Goal: Transaction & Acquisition: Purchase product/service

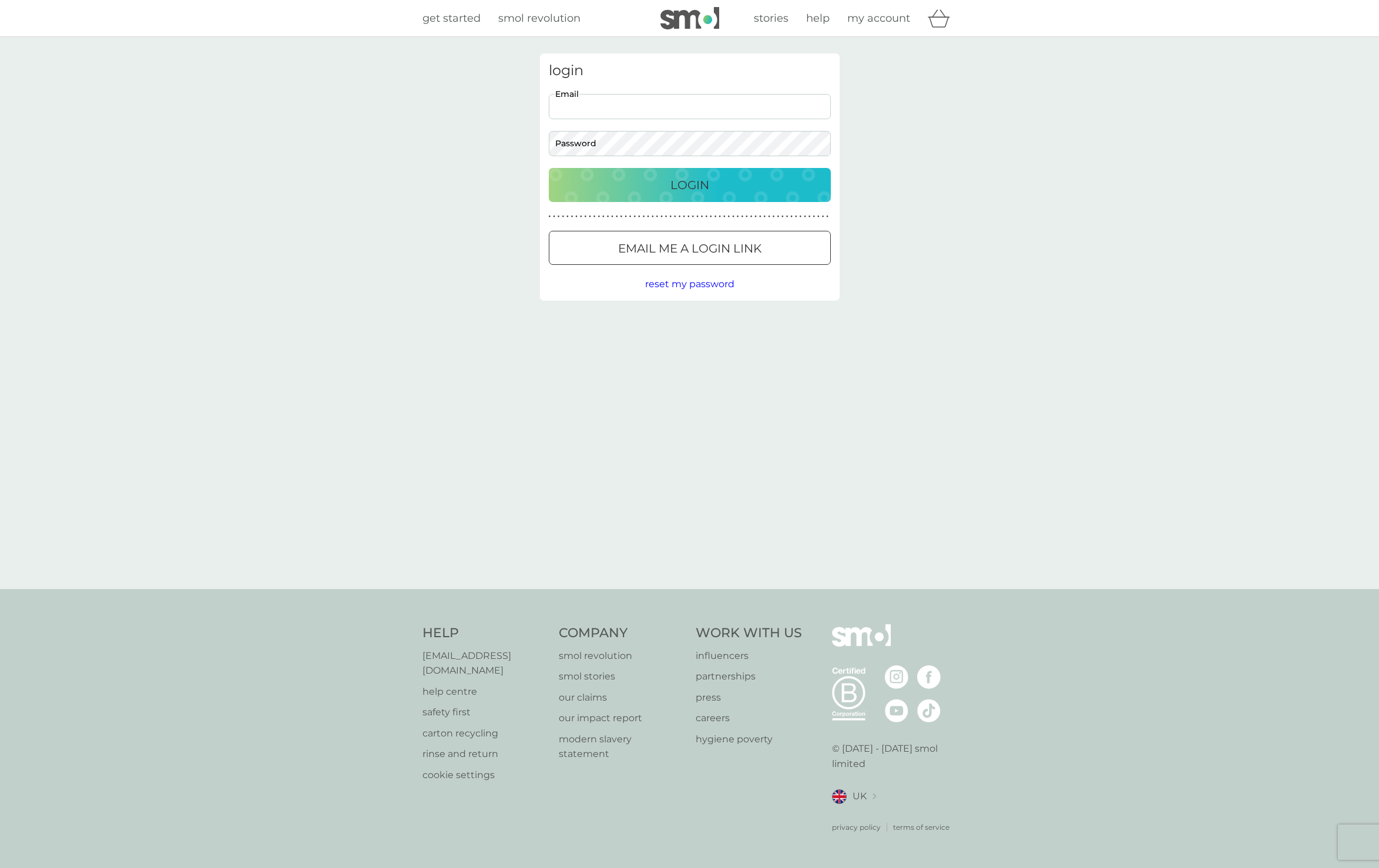
type input "paula_pearce@icloud.com"
click at [691, 185] on p "Login" at bounding box center [690, 184] width 39 height 19
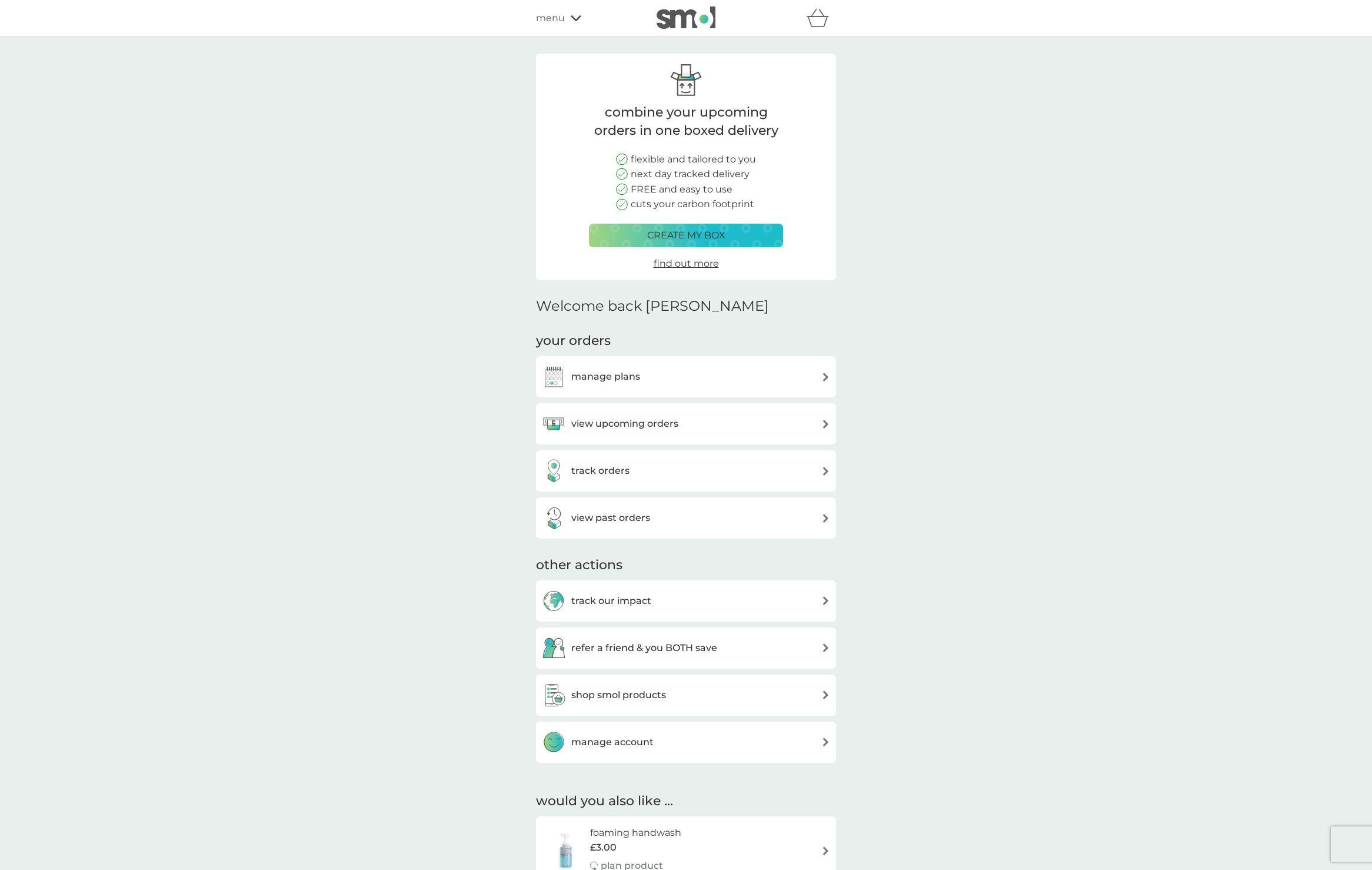
click at [823, 372] on img at bounding box center [825, 376] width 9 height 9
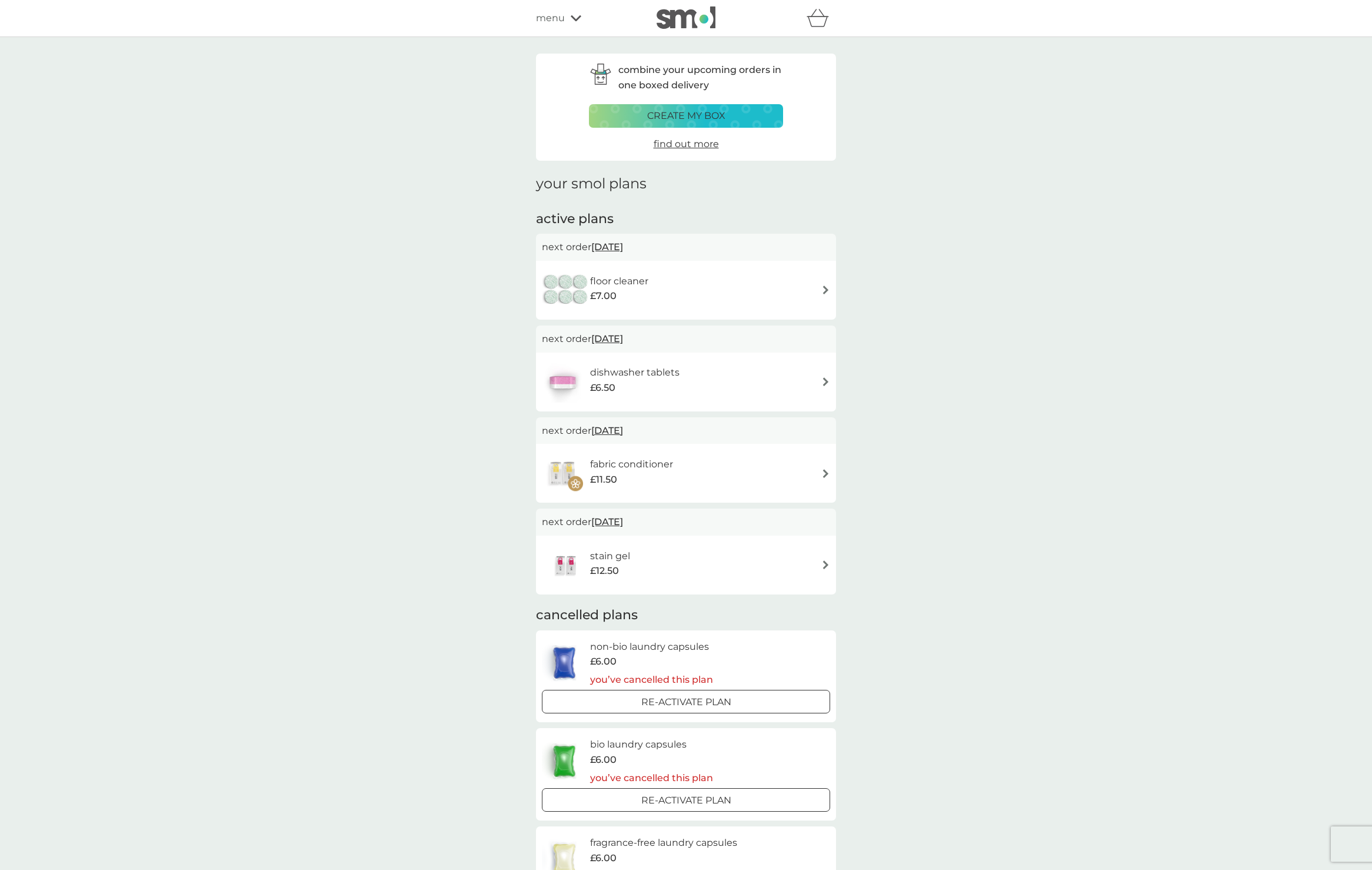
click at [641, 369] on h6 "dishwasher tablets" at bounding box center [635, 372] width 89 height 15
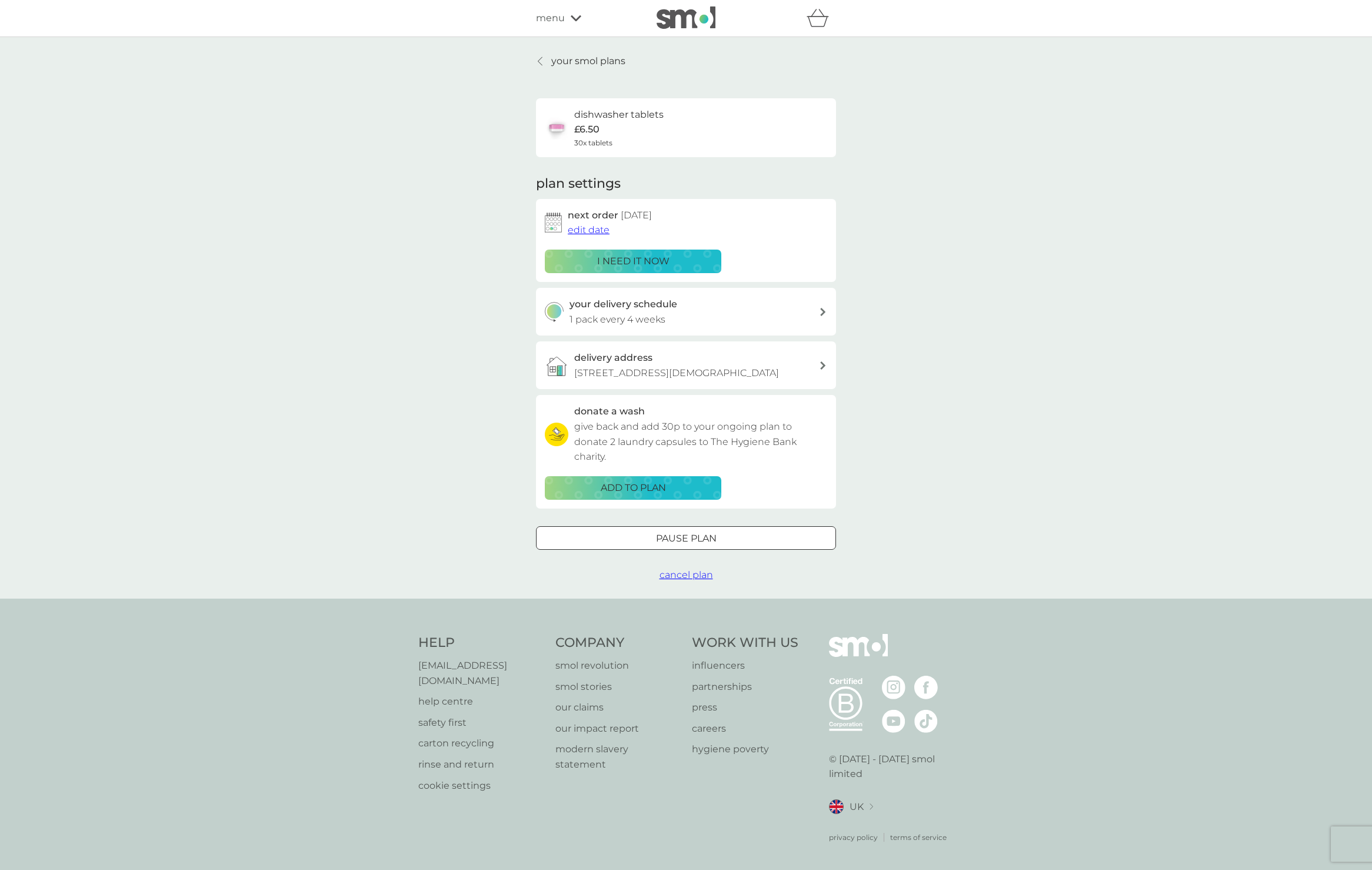
click at [638, 255] on p "i need it now" at bounding box center [633, 261] width 72 height 15
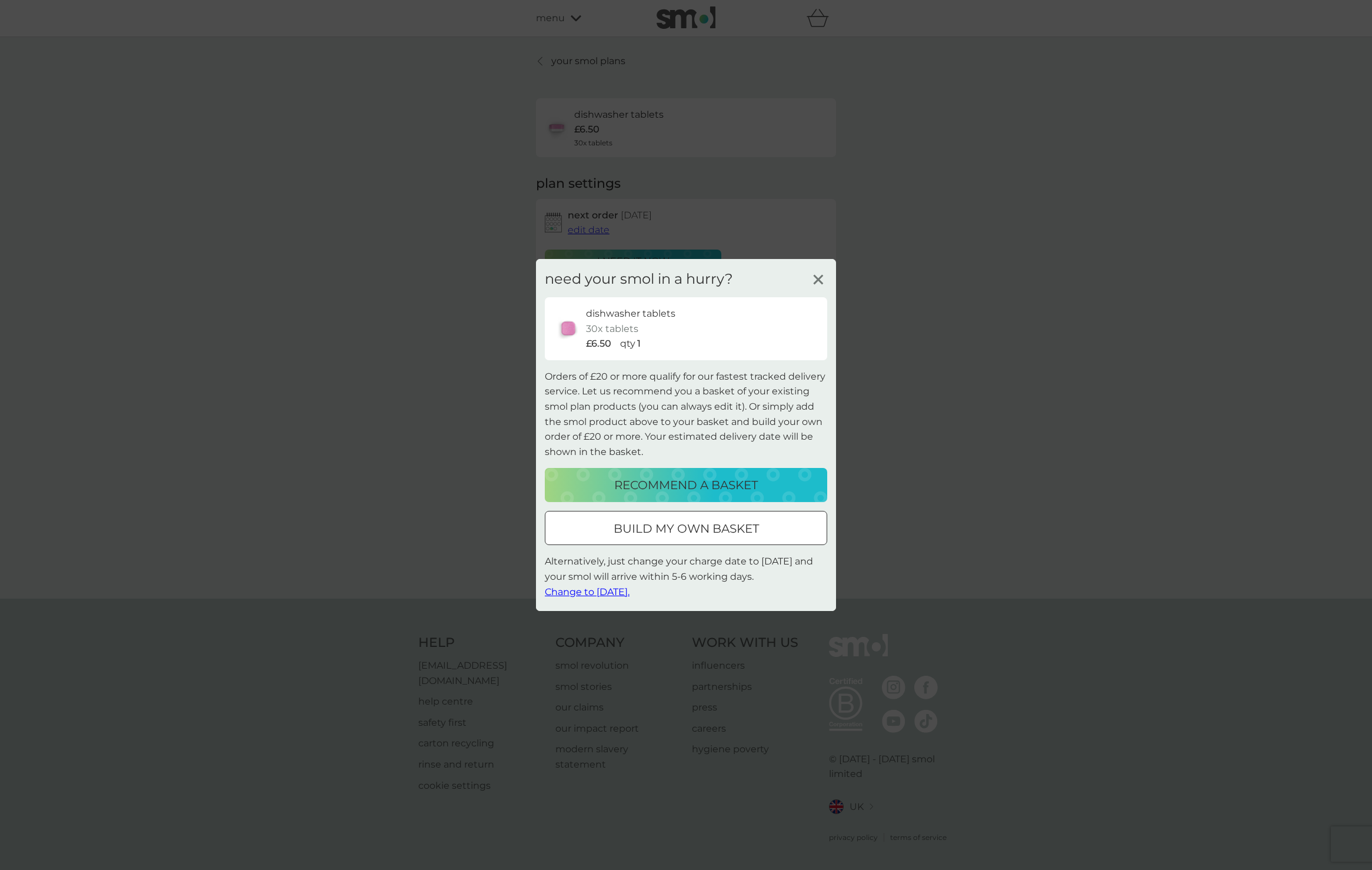
click at [690, 481] on p "recommend a basket" at bounding box center [686, 485] width 143 height 19
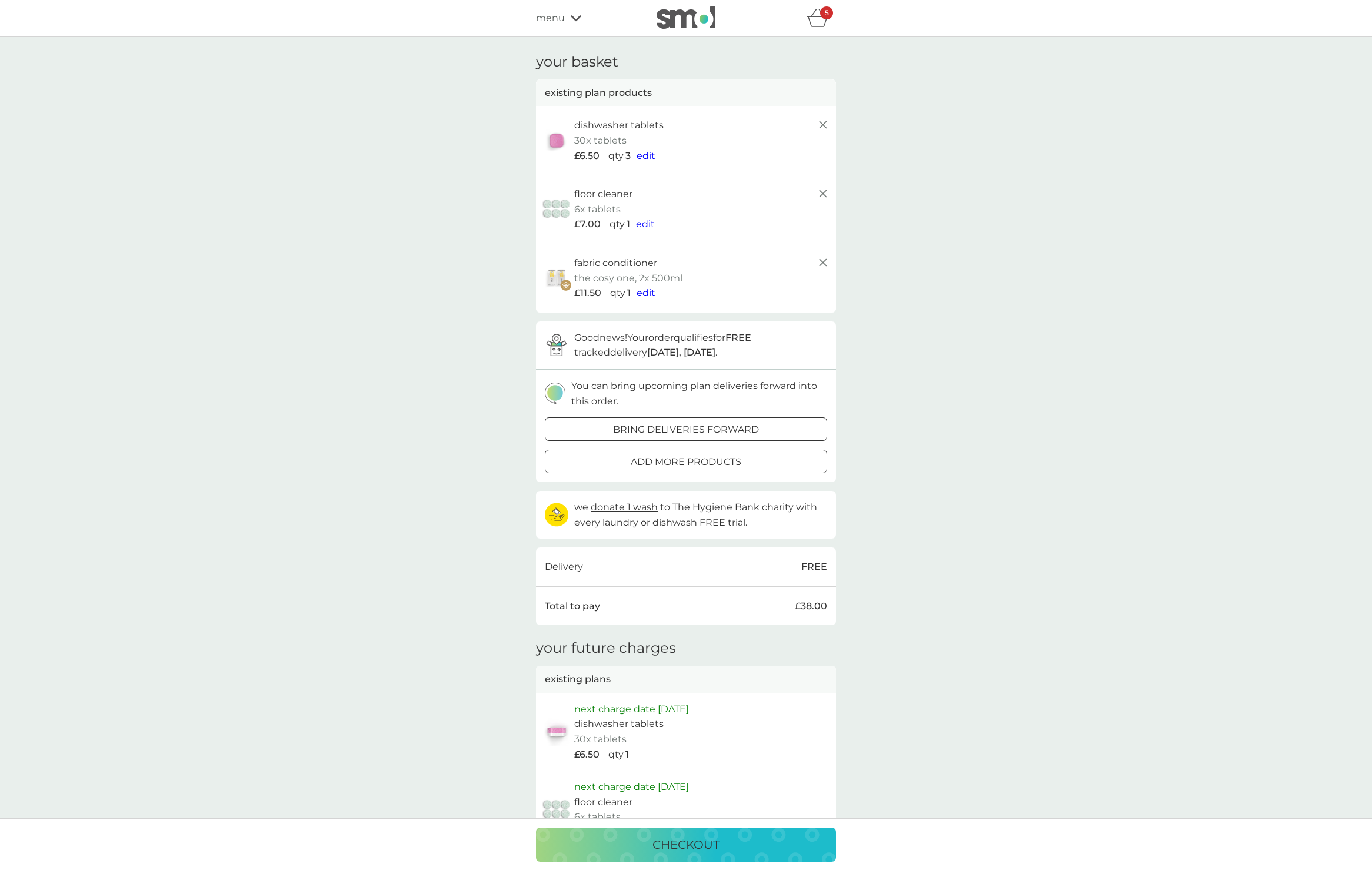
click at [822, 260] on line at bounding box center [823, 263] width 7 height 7
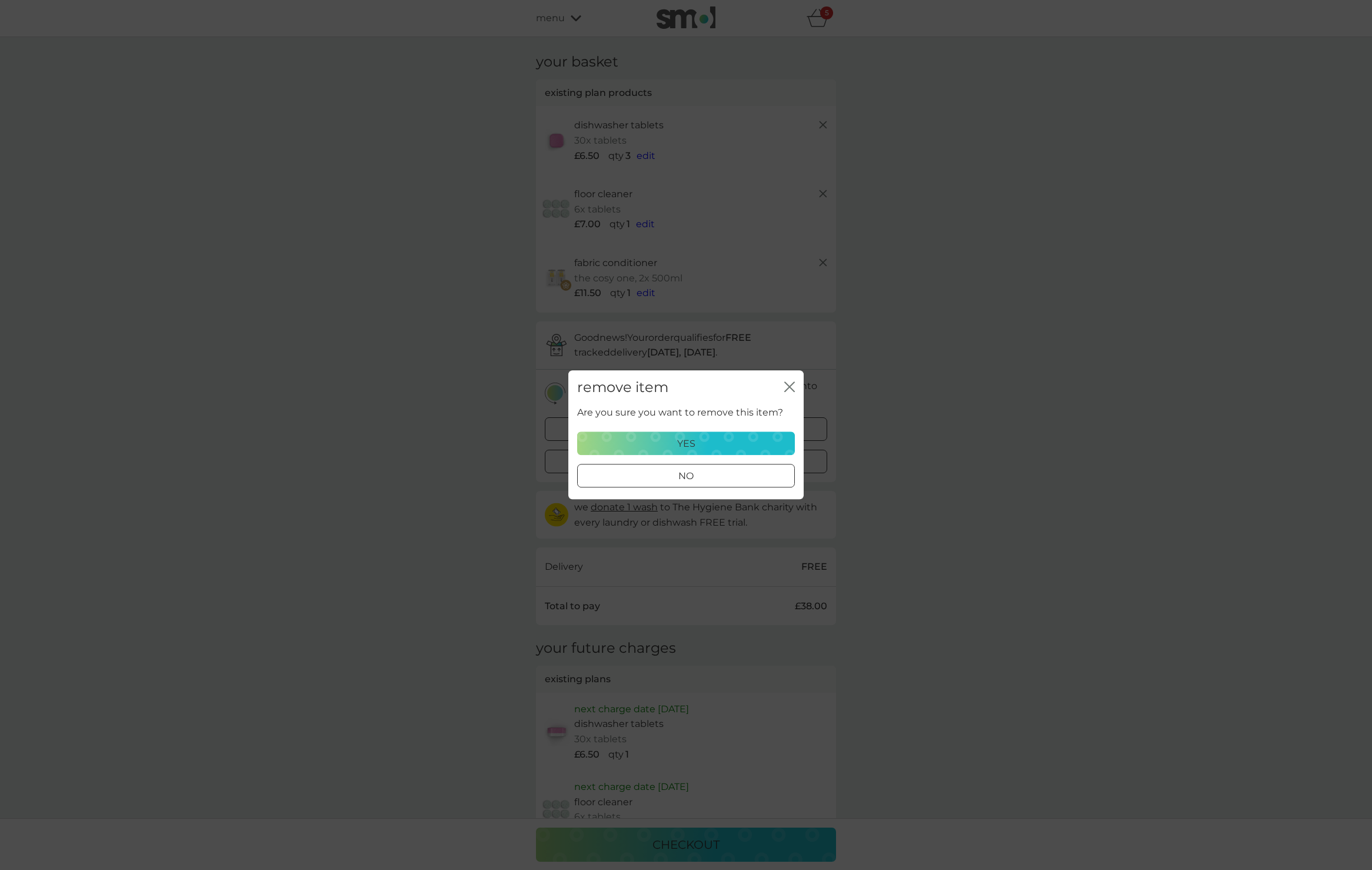
click at [691, 444] on p "yes" at bounding box center [687, 444] width 18 height 15
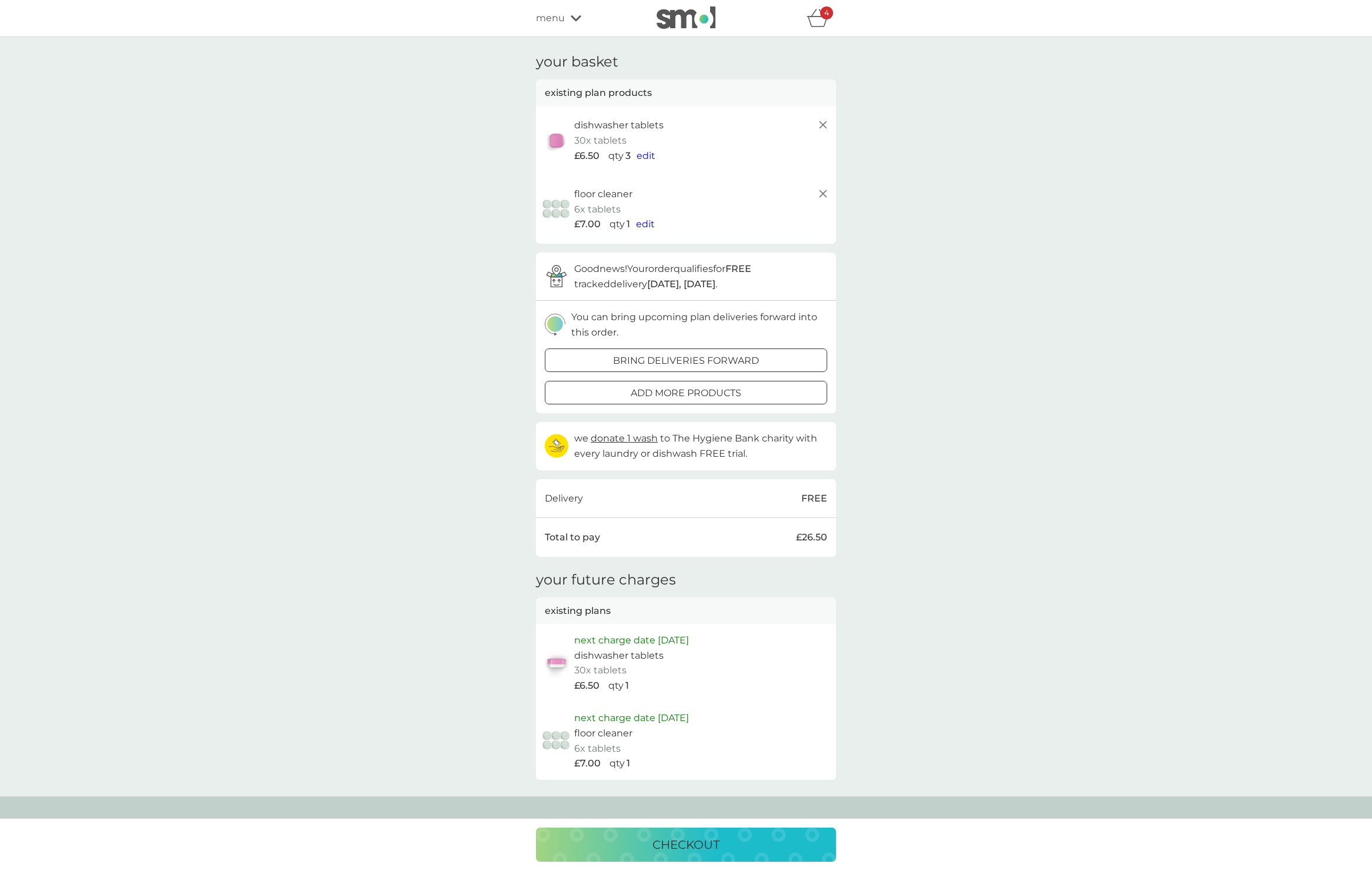
click at [822, 189] on icon at bounding box center [823, 193] width 14 height 14
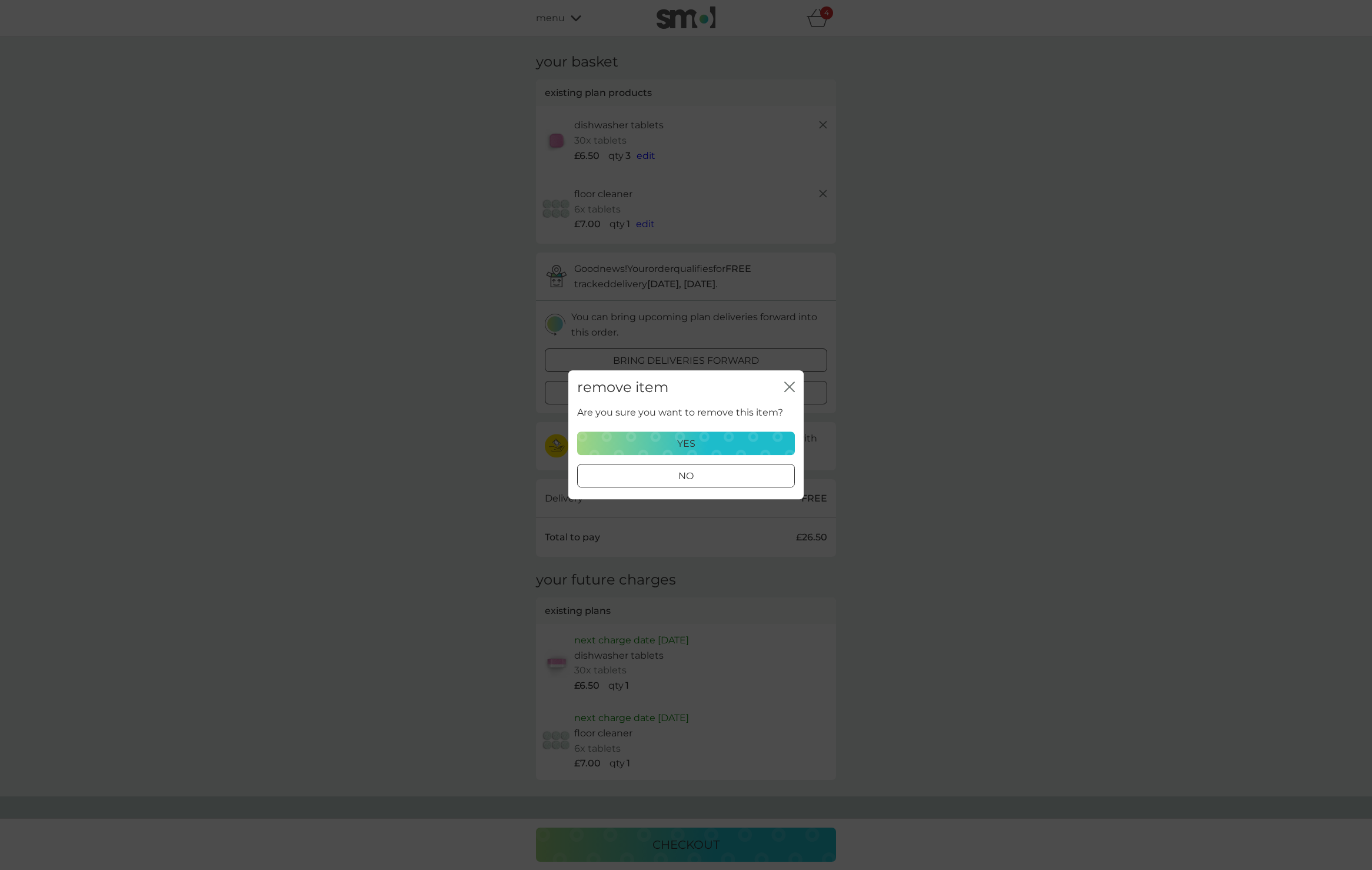
click at [678, 445] on p "yes" at bounding box center [687, 444] width 18 height 15
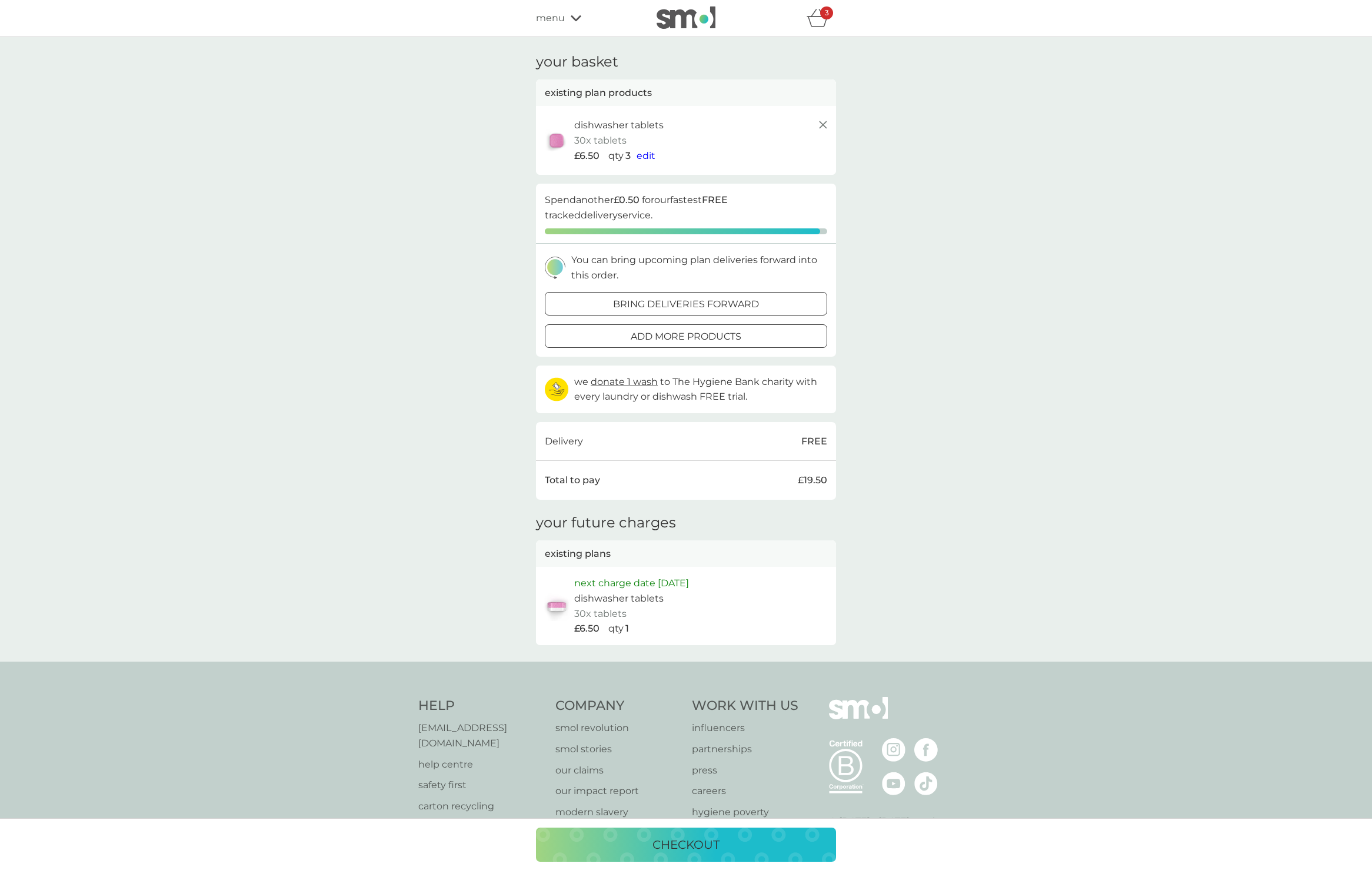
click at [681, 334] on div at bounding box center [686, 336] width 42 height 13
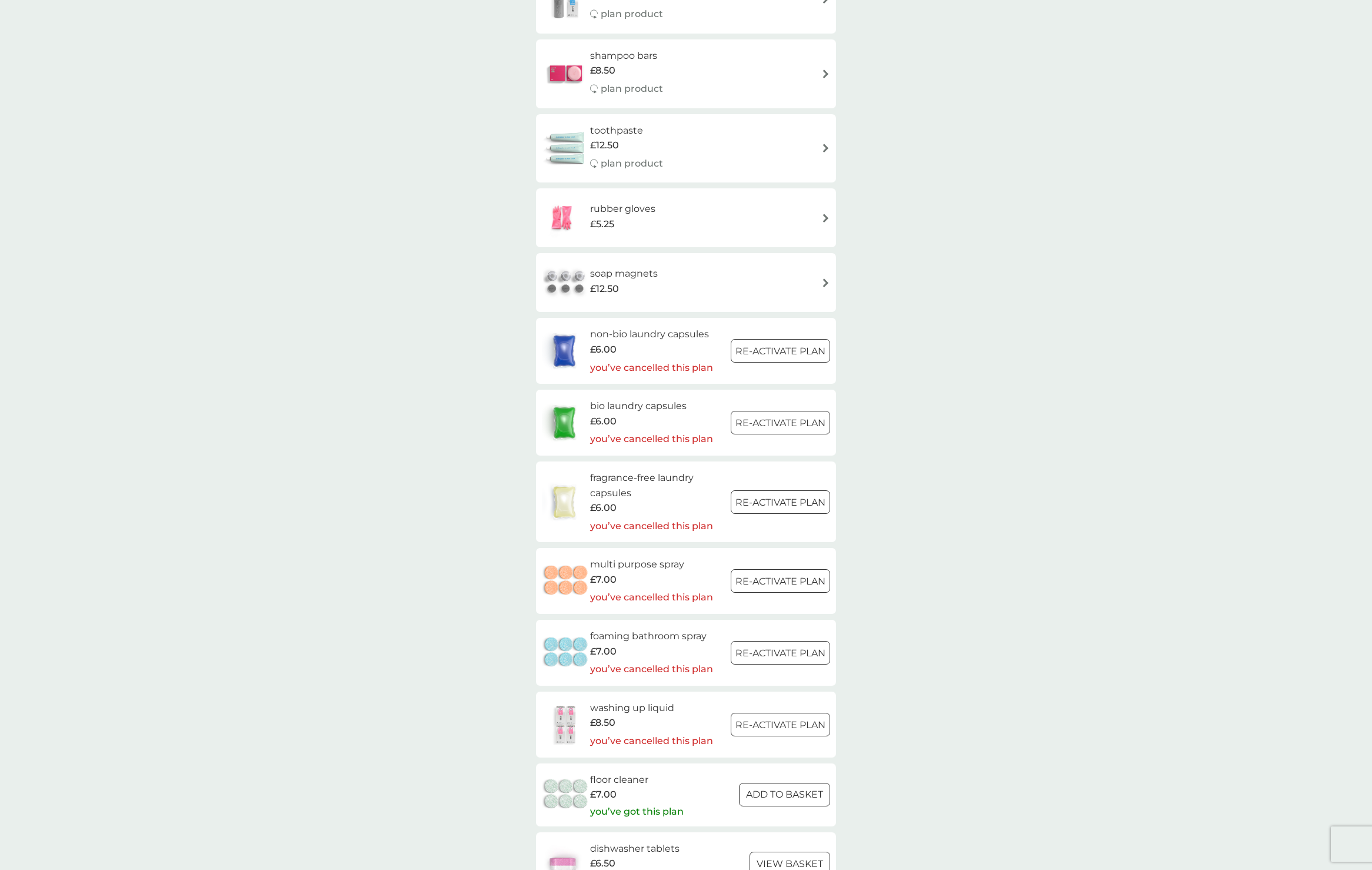
scroll to position [1181, 0]
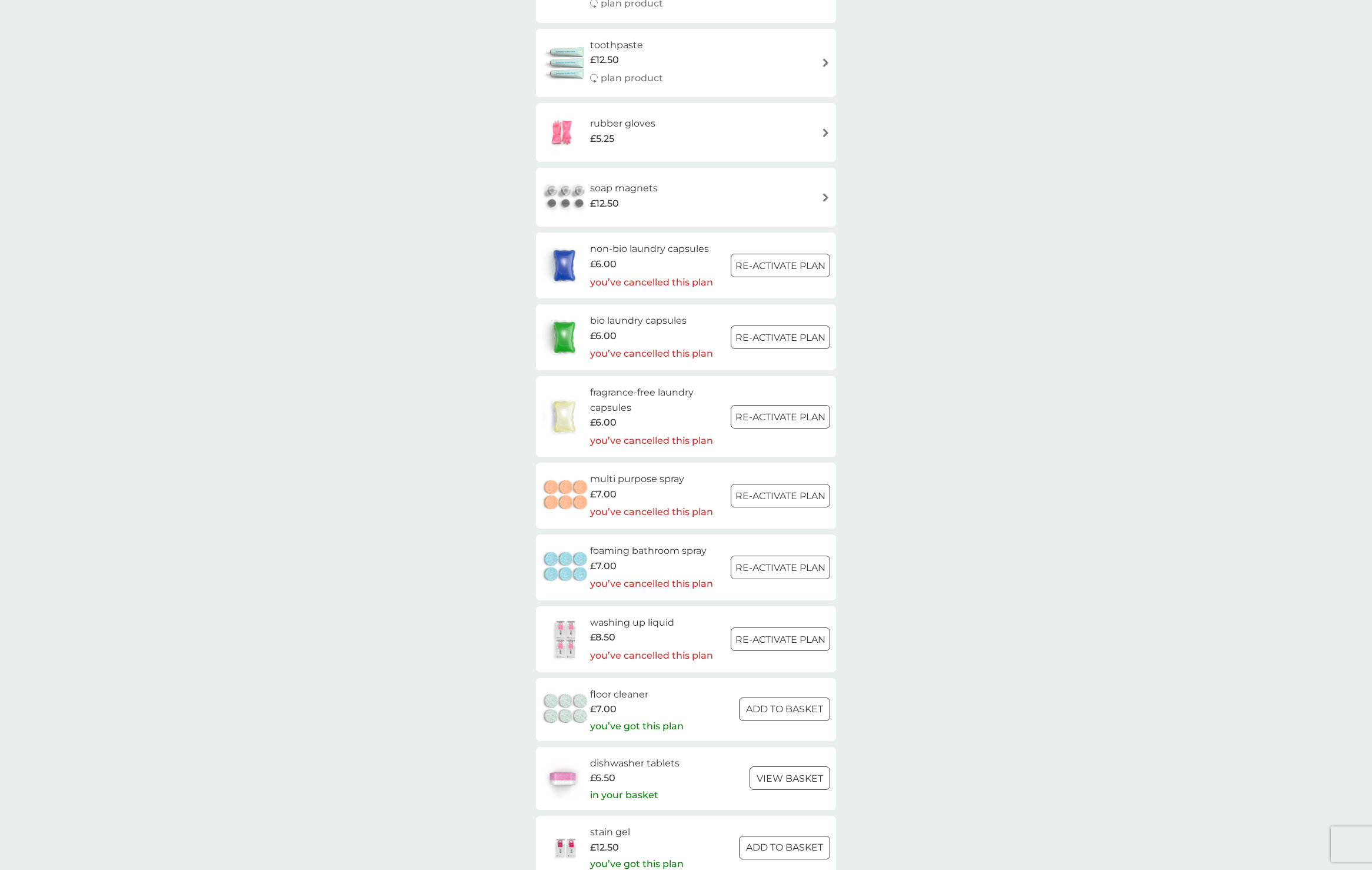
click at [639, 472] on h6 "multi purpose spray" at bounding box center [651, 479] width 123 height 15
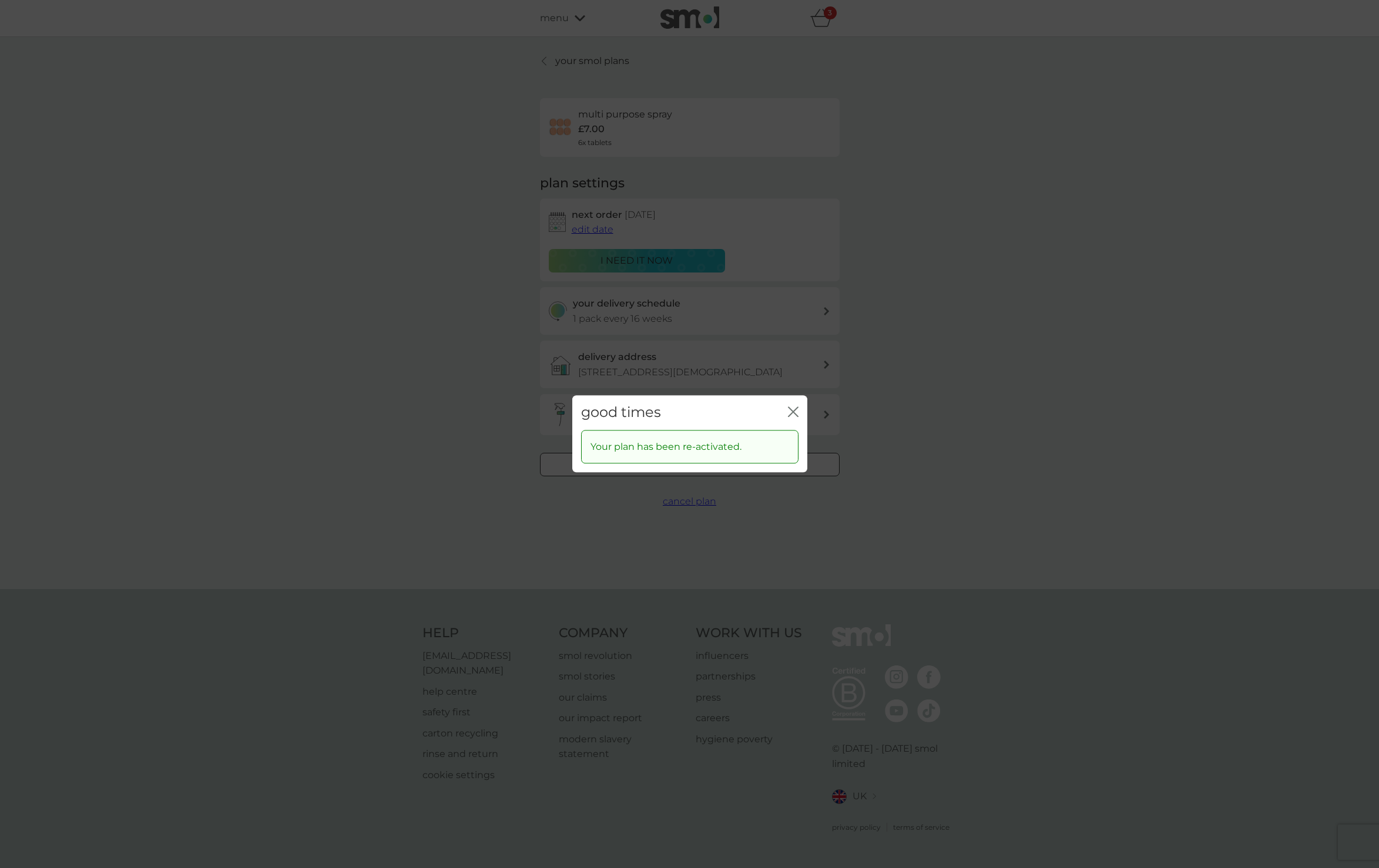
click at [791, 410] on icon "close" at bounding box center [793, 412] width 11 height 11
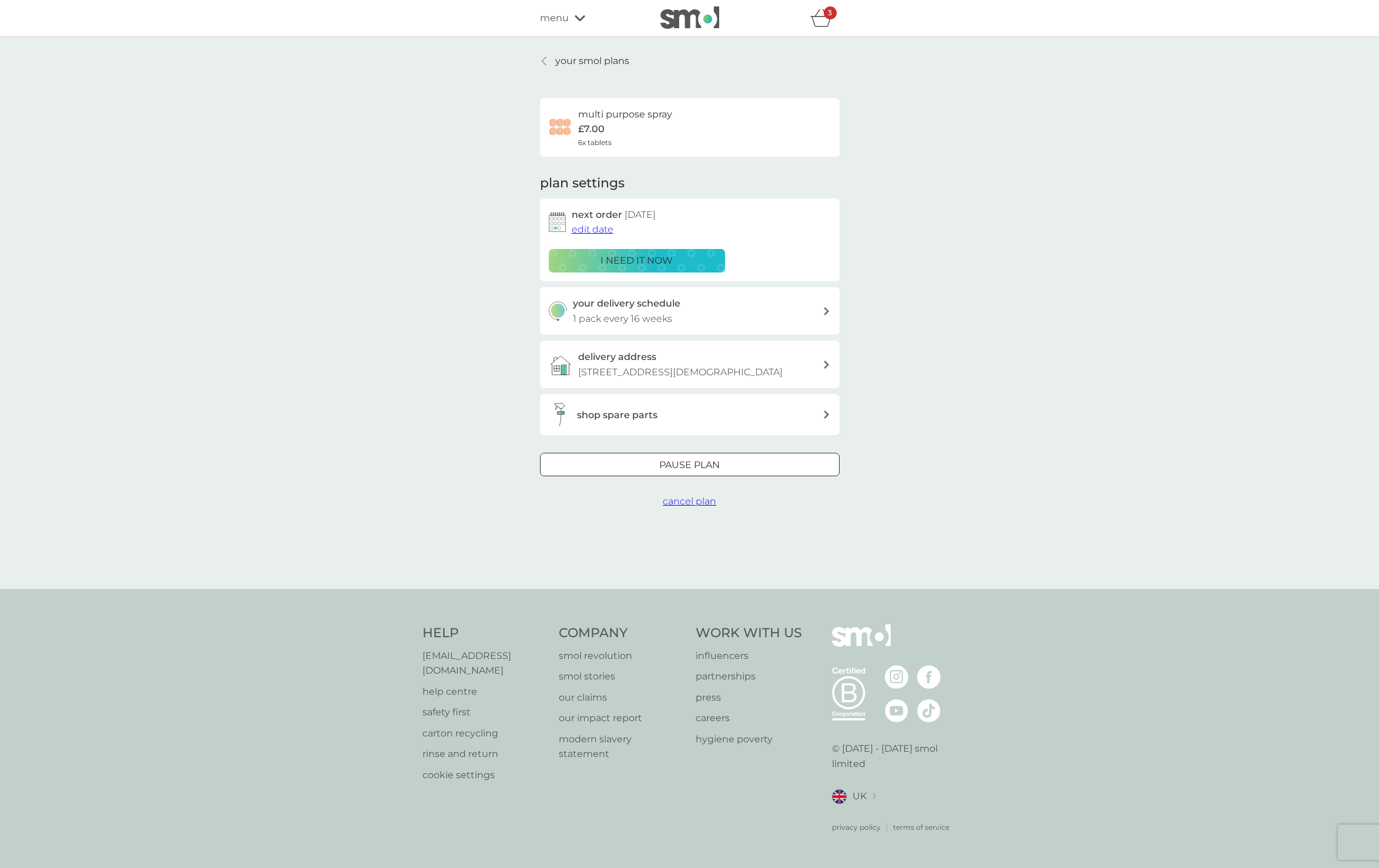
click at [617, 257] on p "i need it now" at bounding box center [636, 261] width 72 height 15
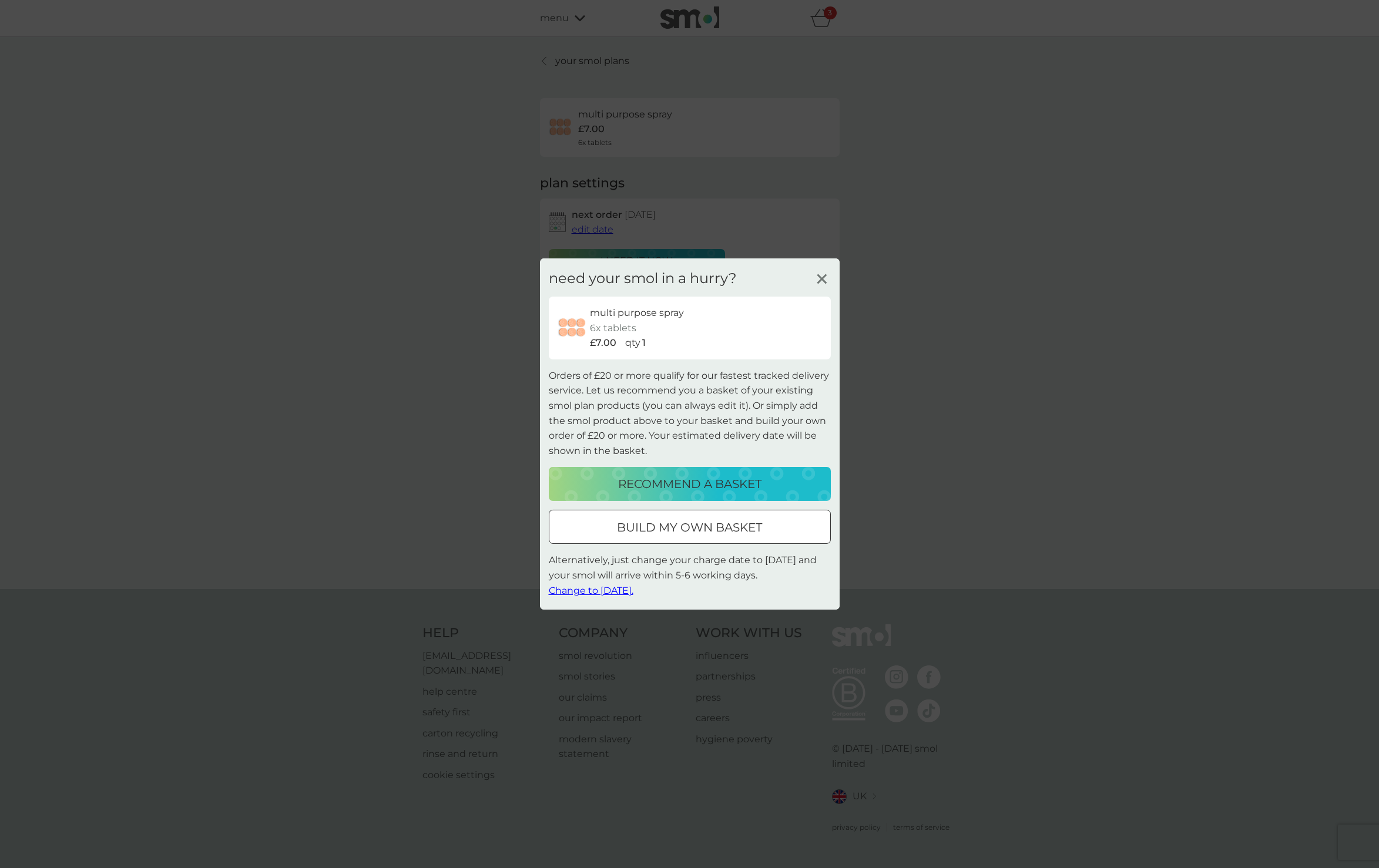
click at [691, 481] on p "recommend a basket" at bounding box center [690, 484] width 143 height 19
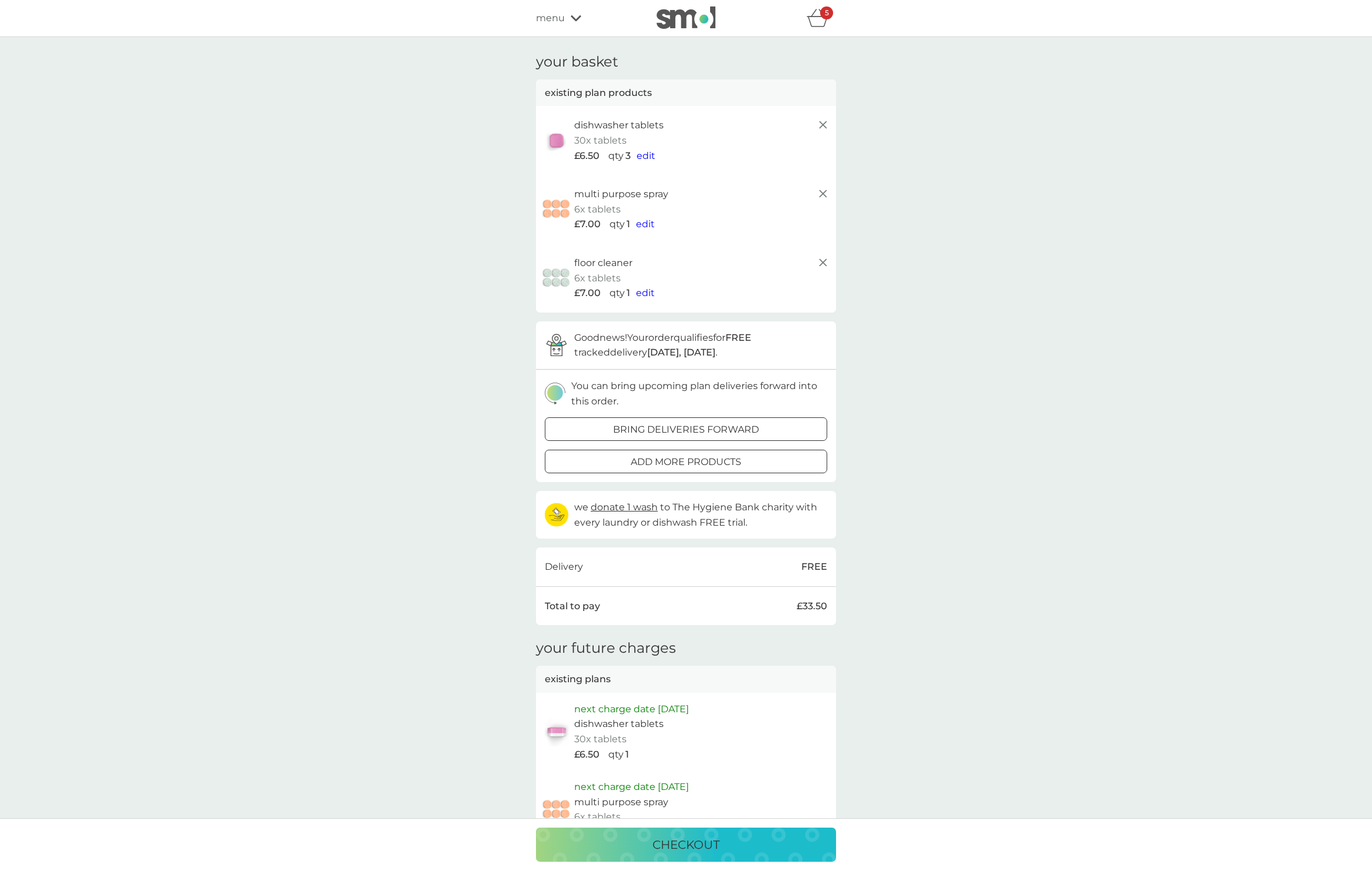
click at [820, 255] on icon at bounding box center [823, 262] width 14 height 14
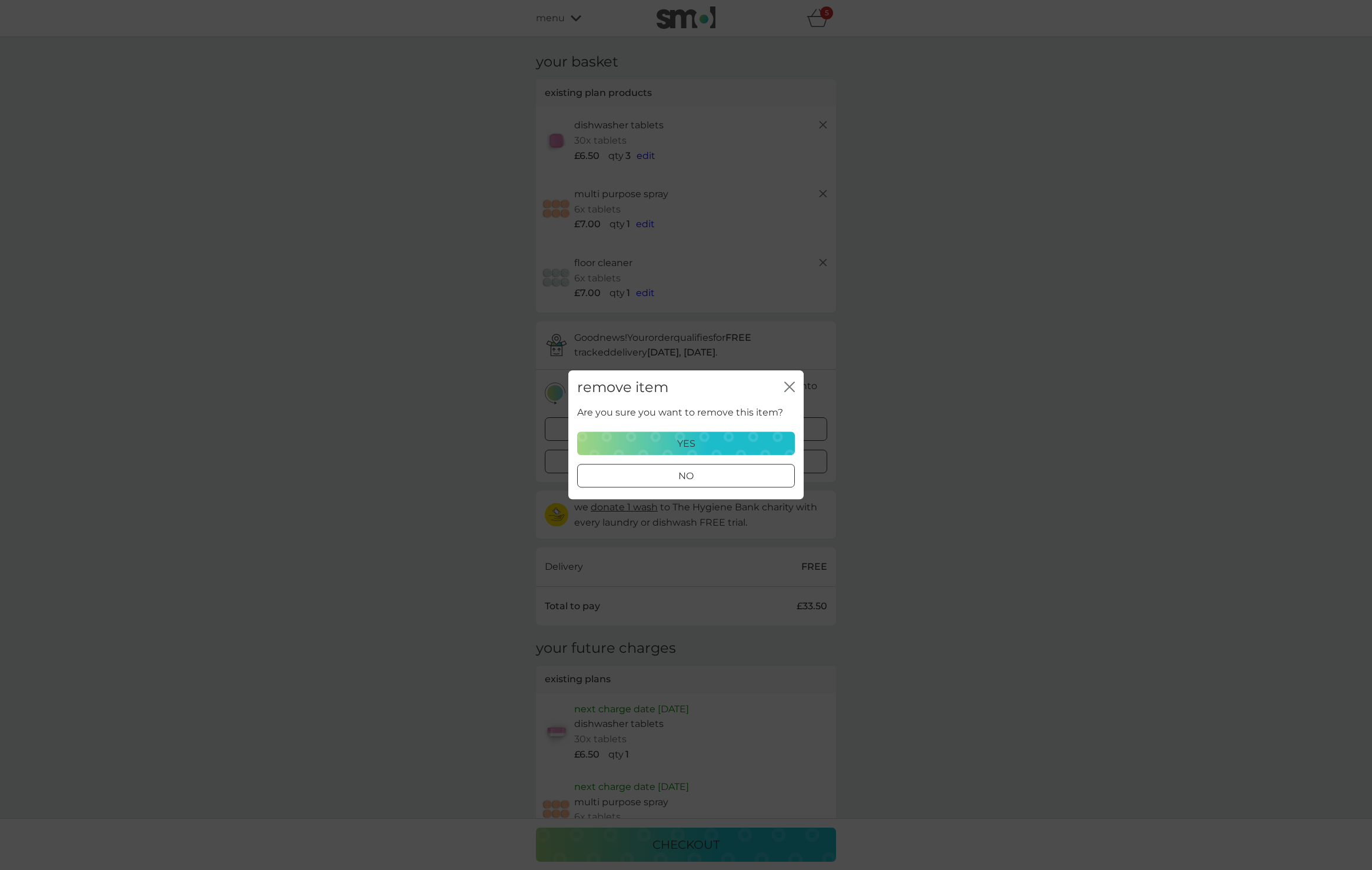
click at [697, 438] on div "yes" at bounding box center [686, 444] width 203 height 15
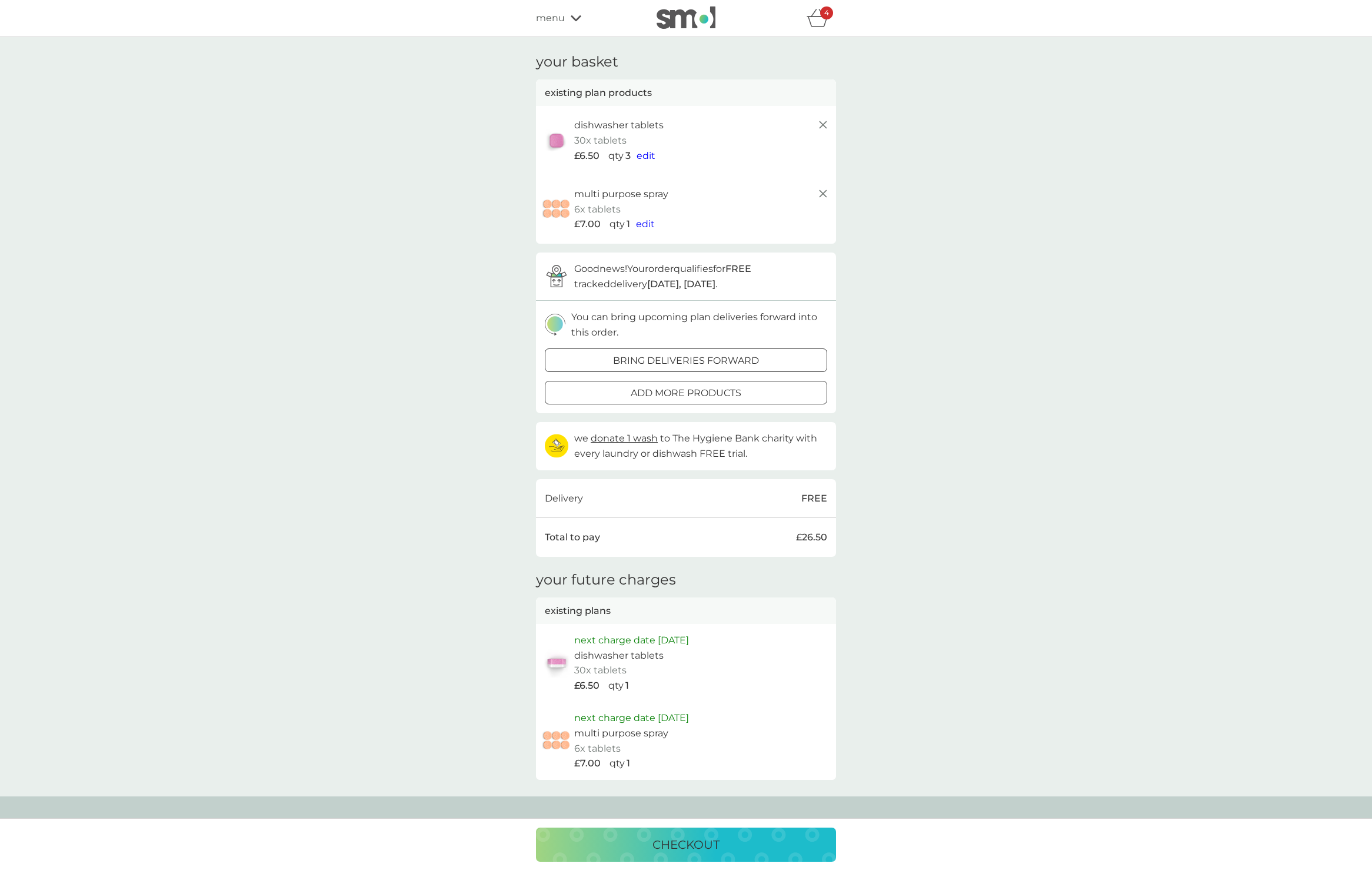
click at [647, 153] on span "edit" at bounding box center [646, 155] width 19 height 11
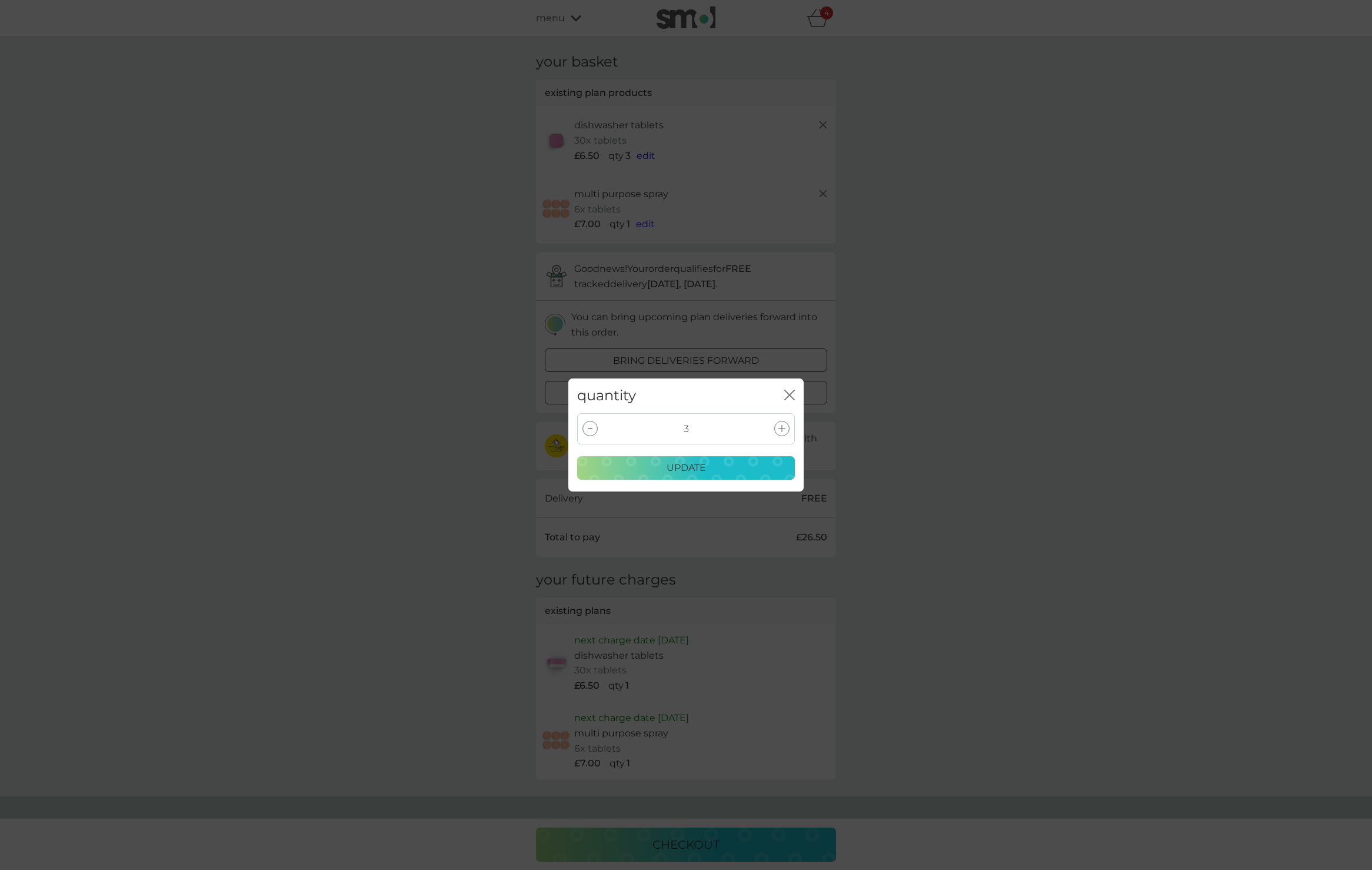
click at [590, 429] on icon at bounding box center [590, 428] width 5 height 1
click at [674, 465] on p "update" at bounding box center [687, 468] width 39 height 15
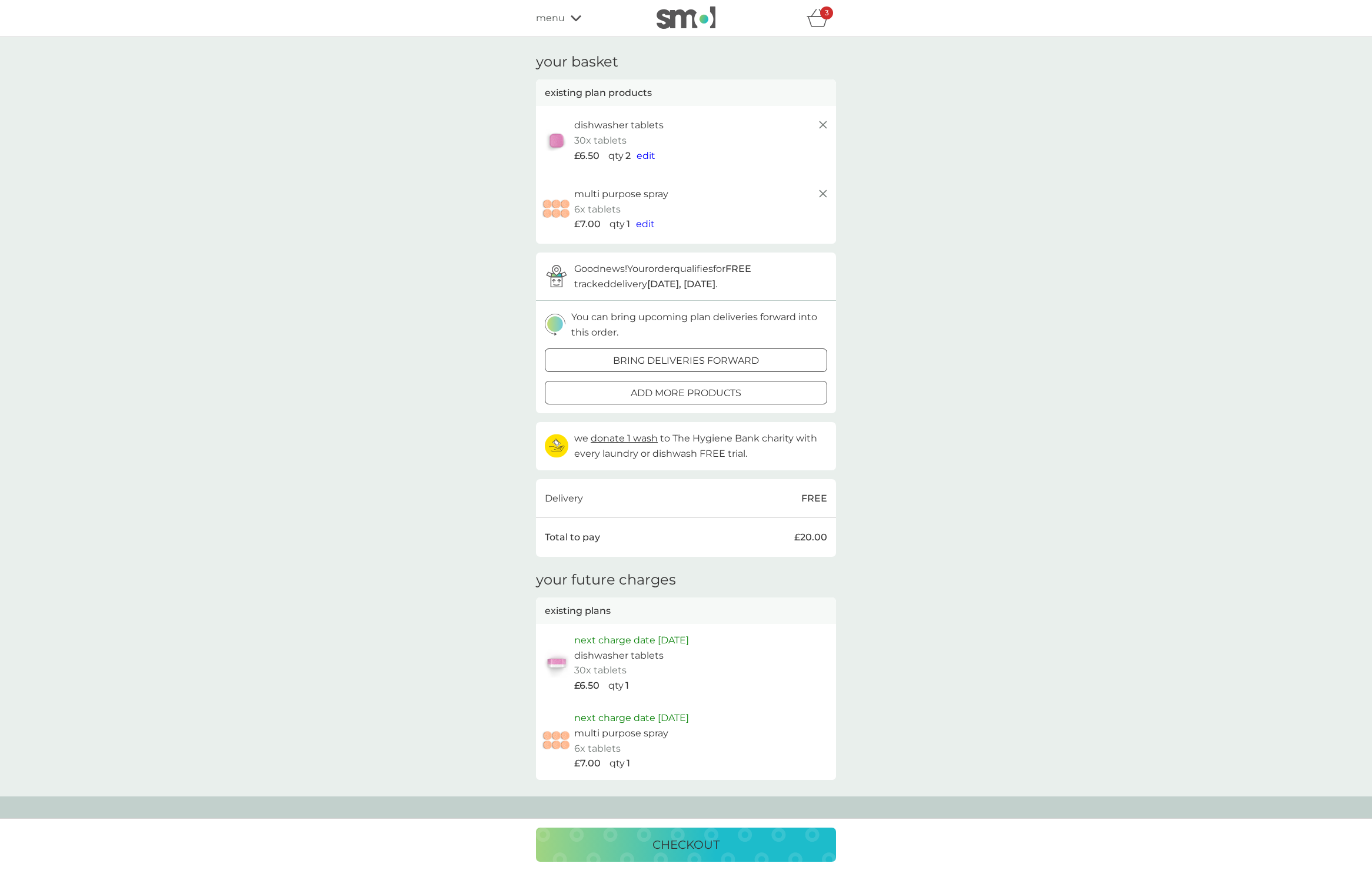
click at [681, 844] on p "checkout" at bounding box center [686, 844] width 67 height 19
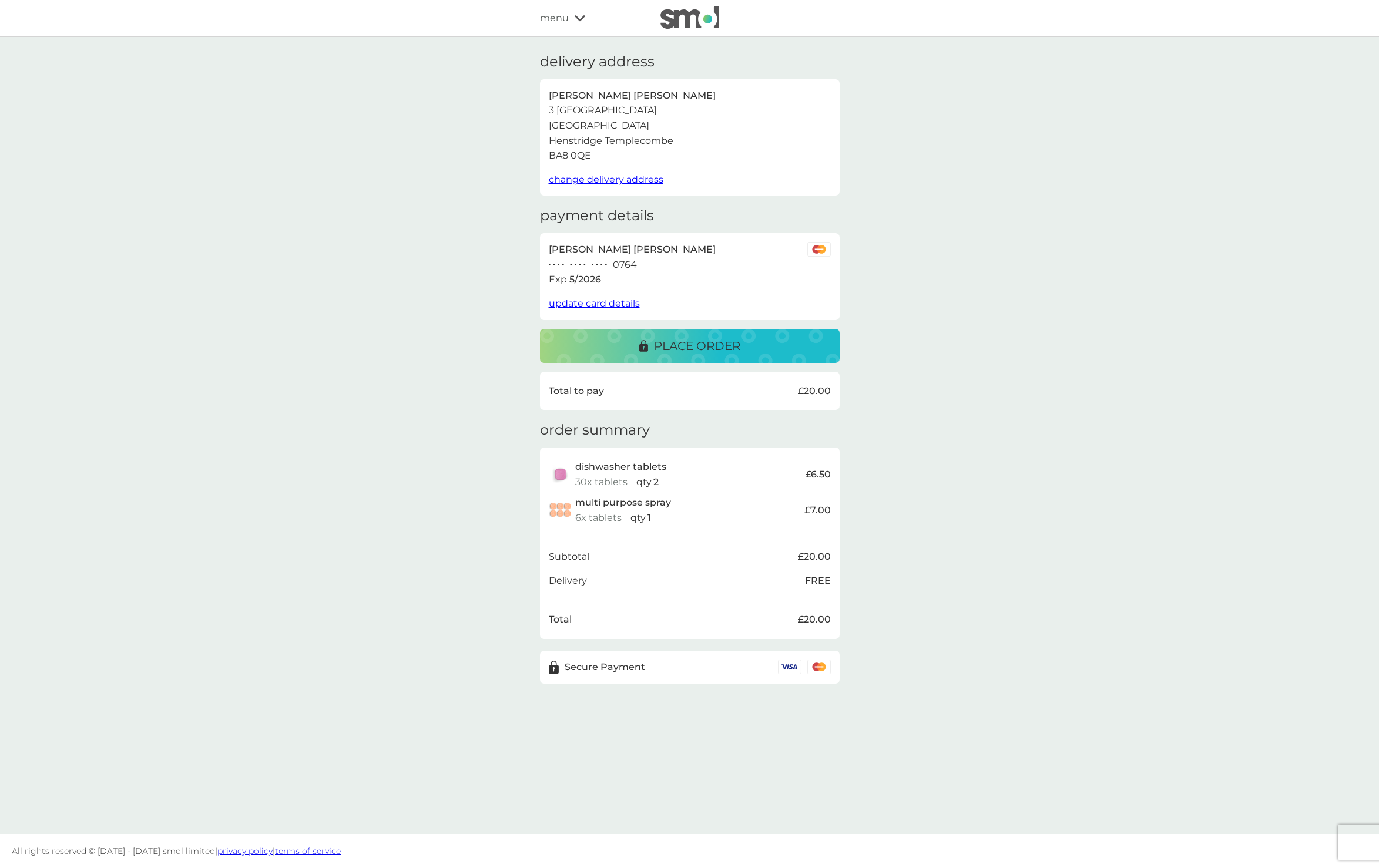
click at [693, 340] on p "place order" at bounding box center [697, 346] width 87 height 19
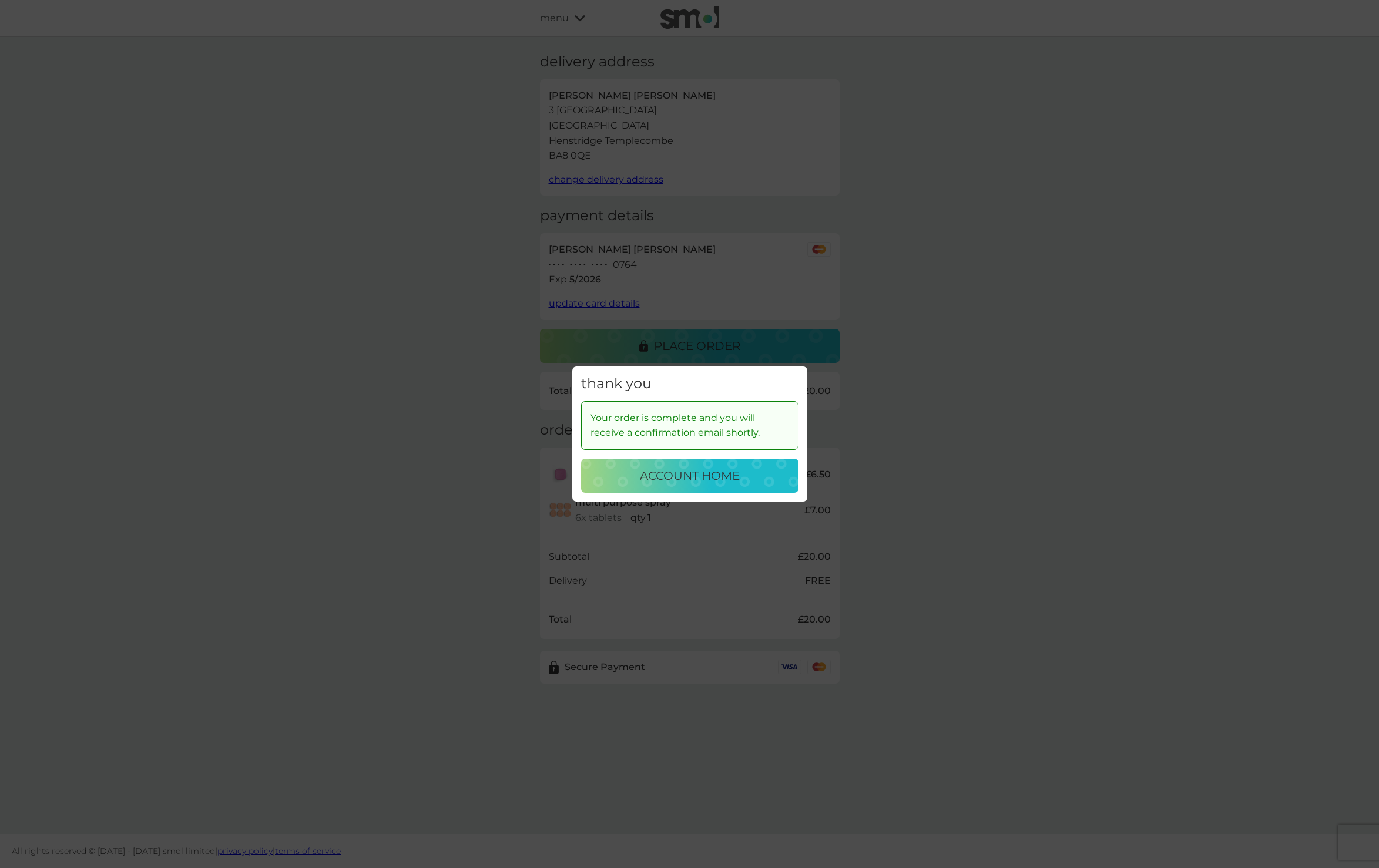
click at [716, 478] on p "account home" at bounding box center [690, 475] width 100 height 19
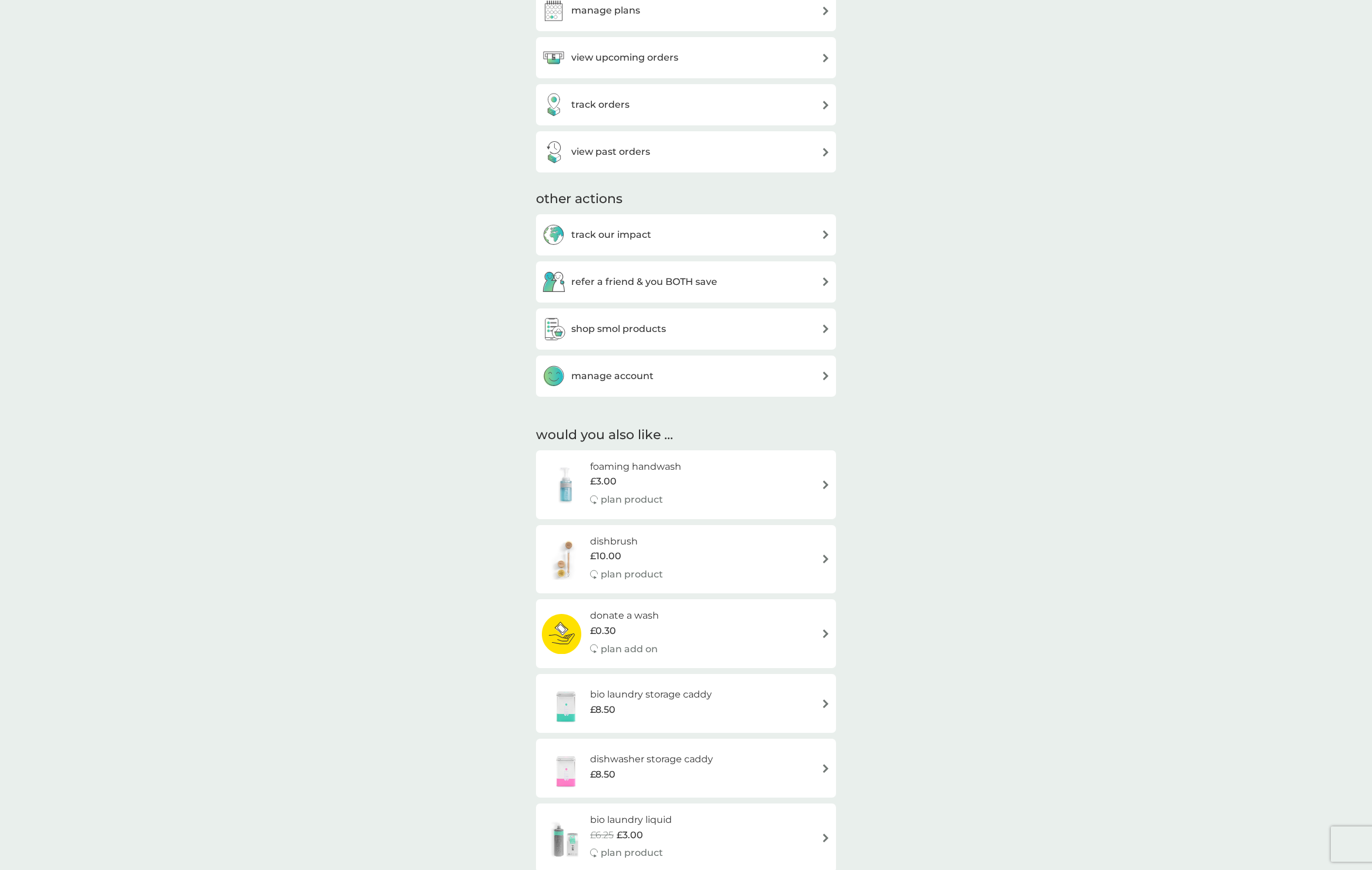
scroll to position [105, 0]
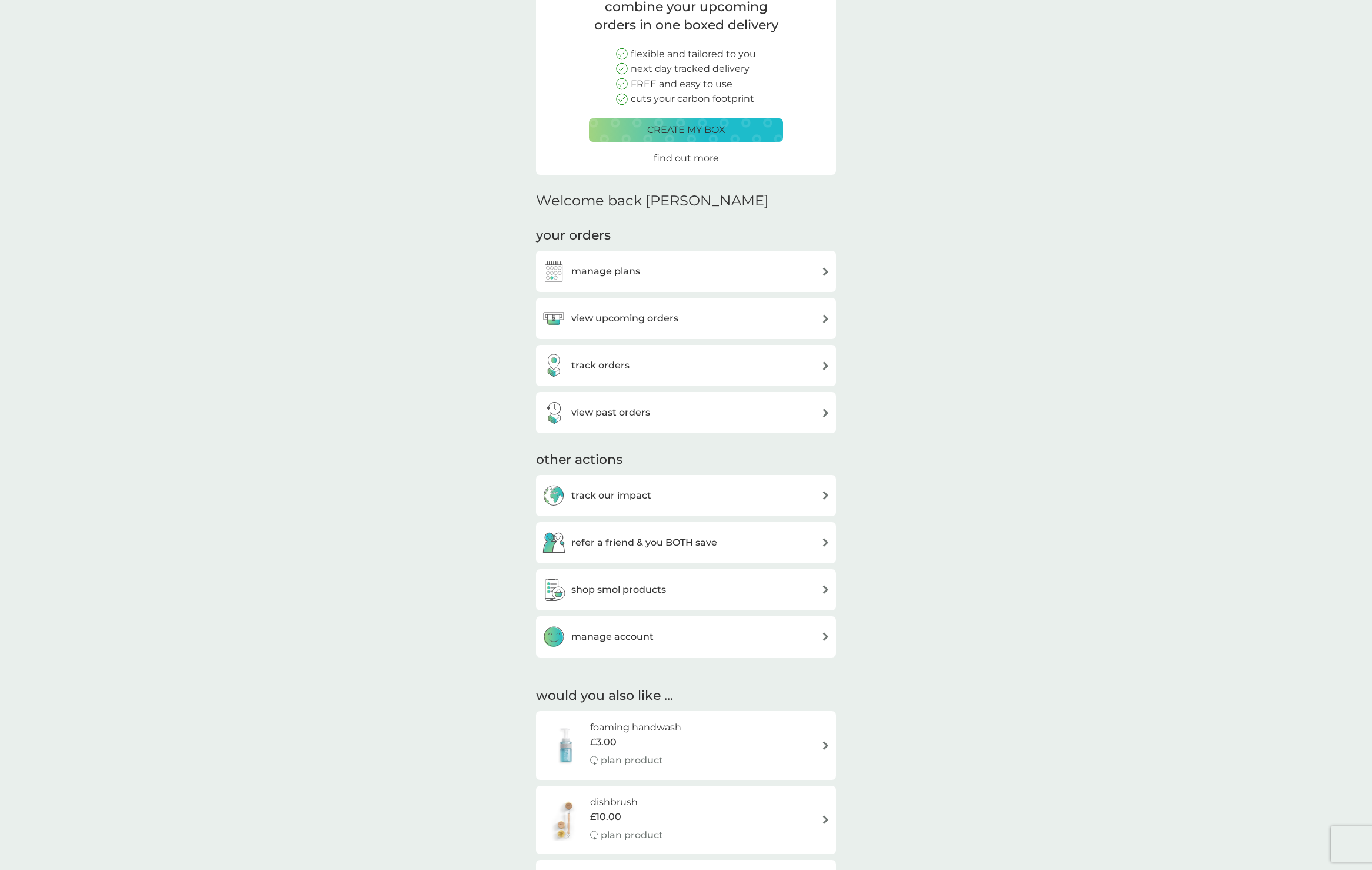
click at [818, 263] on div "manage plans" at bounding box center [686, 272] width 288 height 24
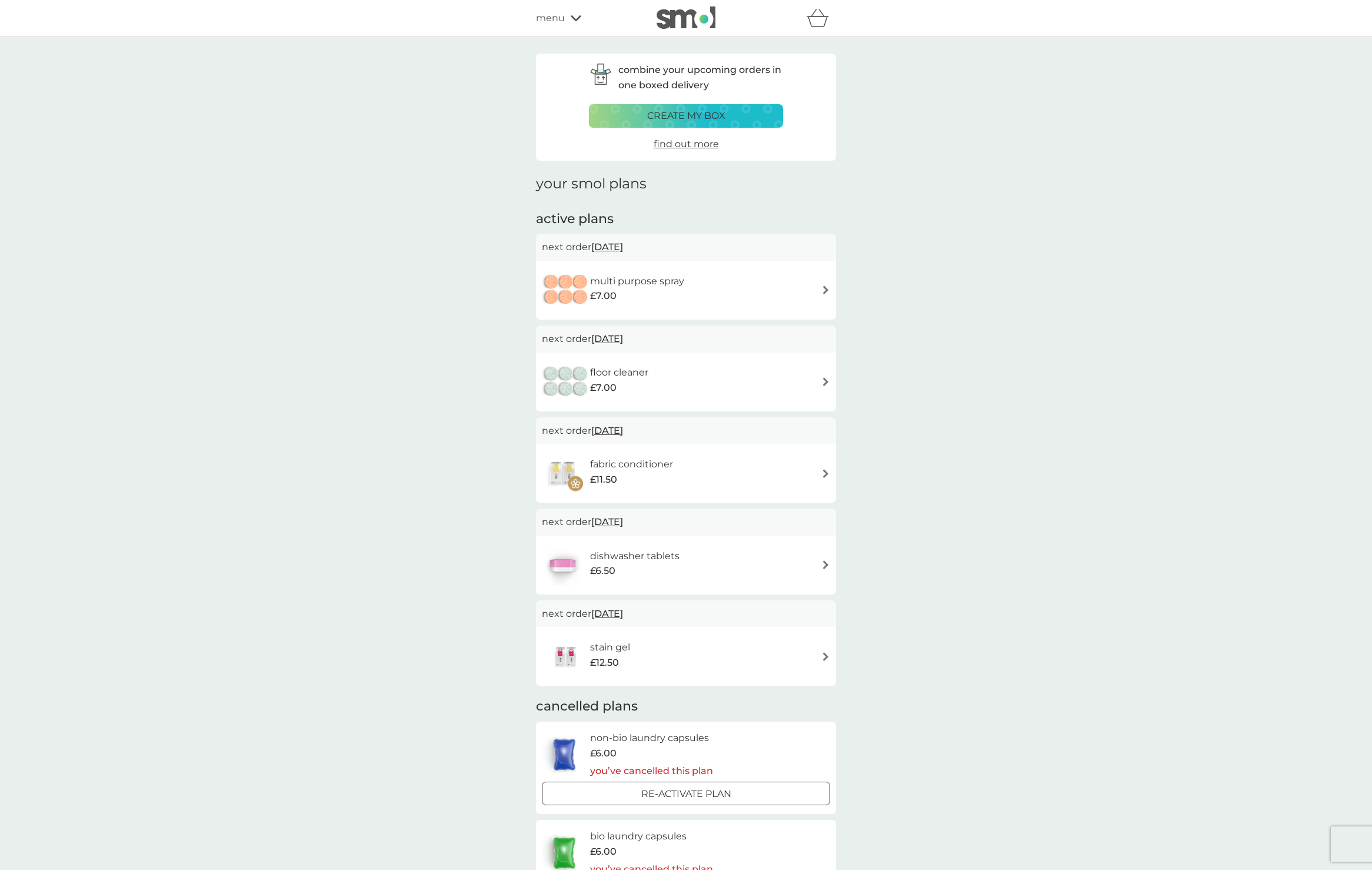
click at [824, 377] on img at bounding box center [825, 381] width 9 height 9
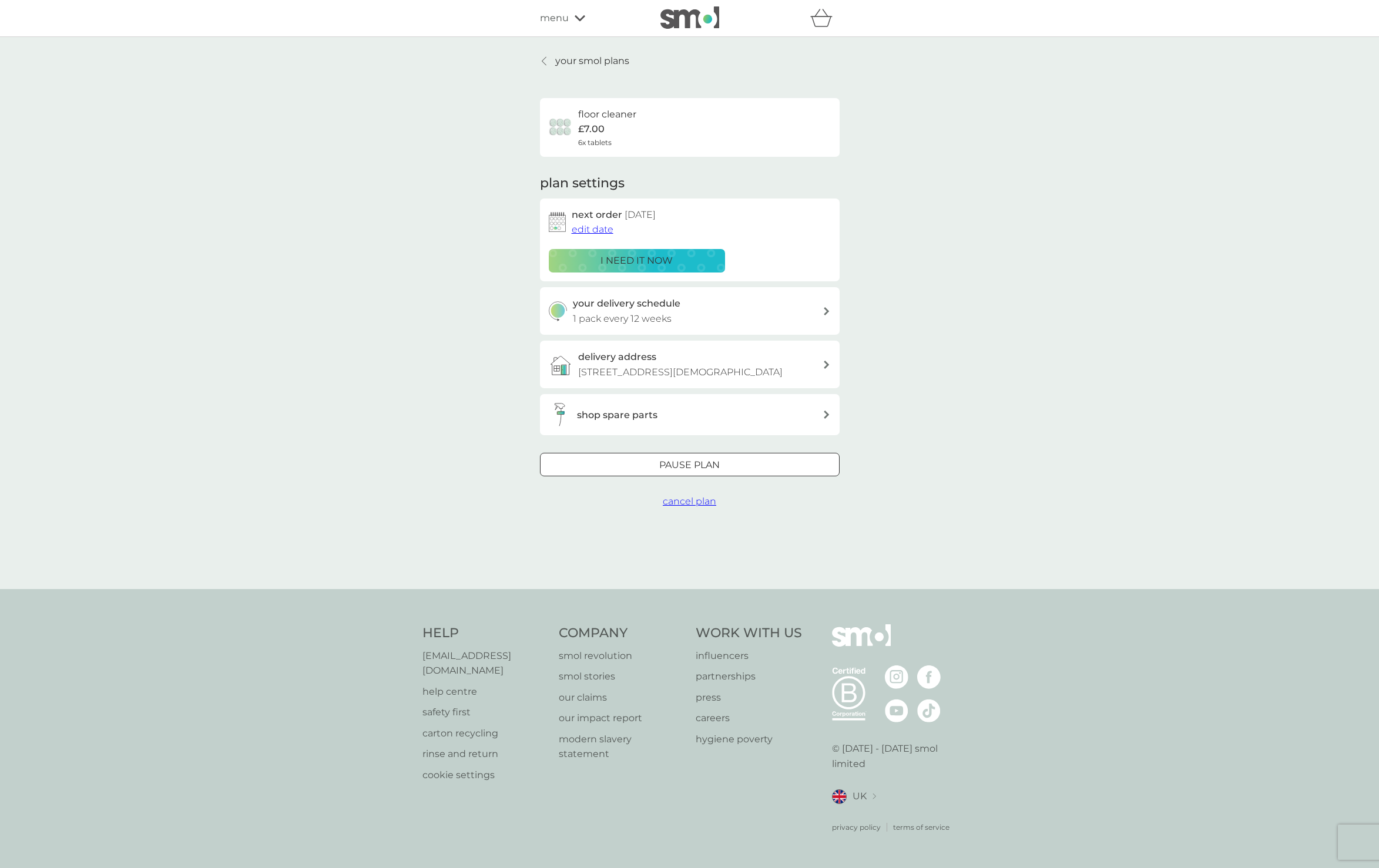
click at [581, 226] on span "edit date" at bounding box center [592, 229] width 42 height 11
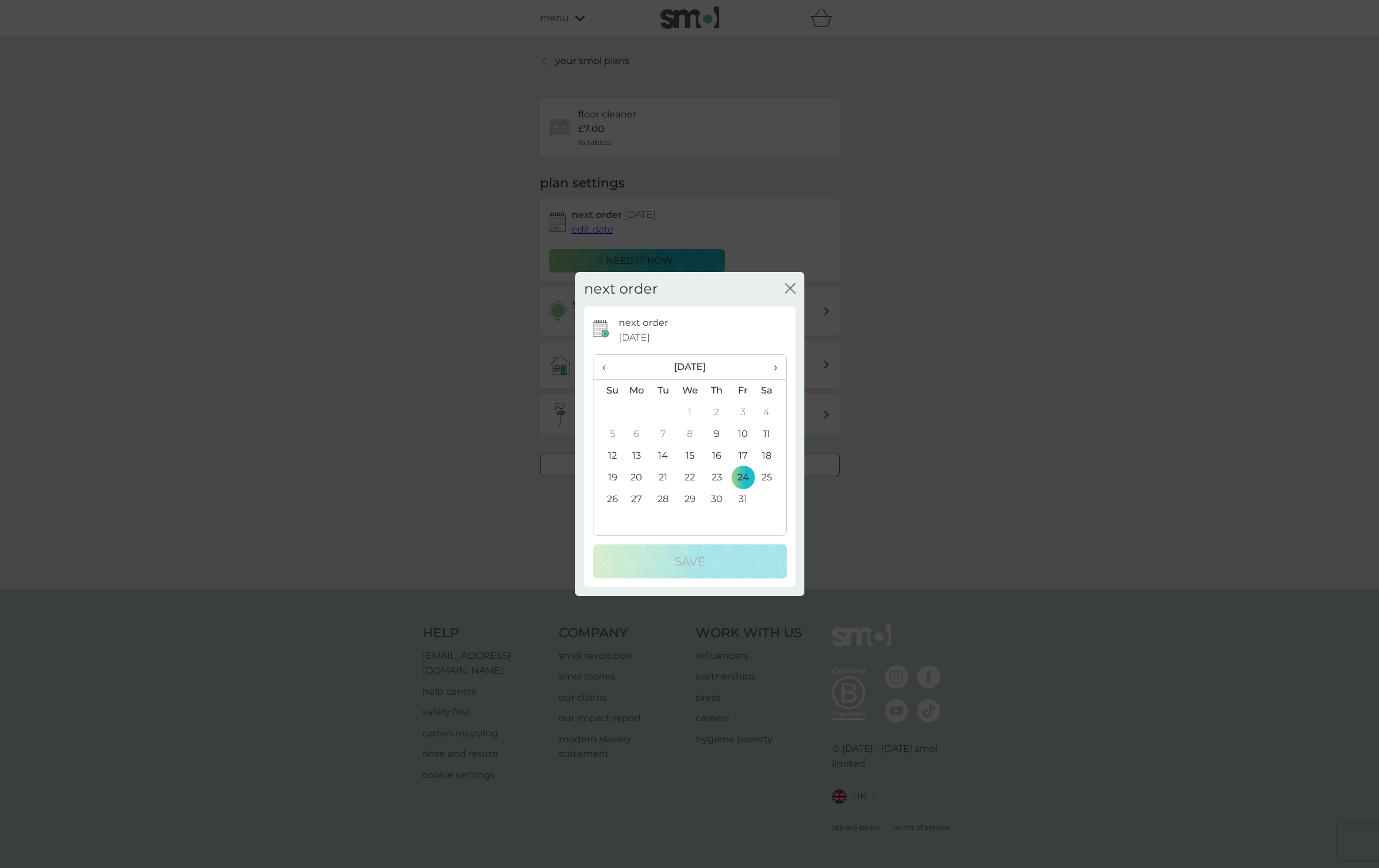
click at [775, 363] on span "›" at bounding box center [771, 367] width 12 height 25
click at [744, 473] on td "21" at bounding box center [743, 477] width 26 height 22
click at [690, 561] on p "Save" at bounding box center [690, 561] width 31 height 19
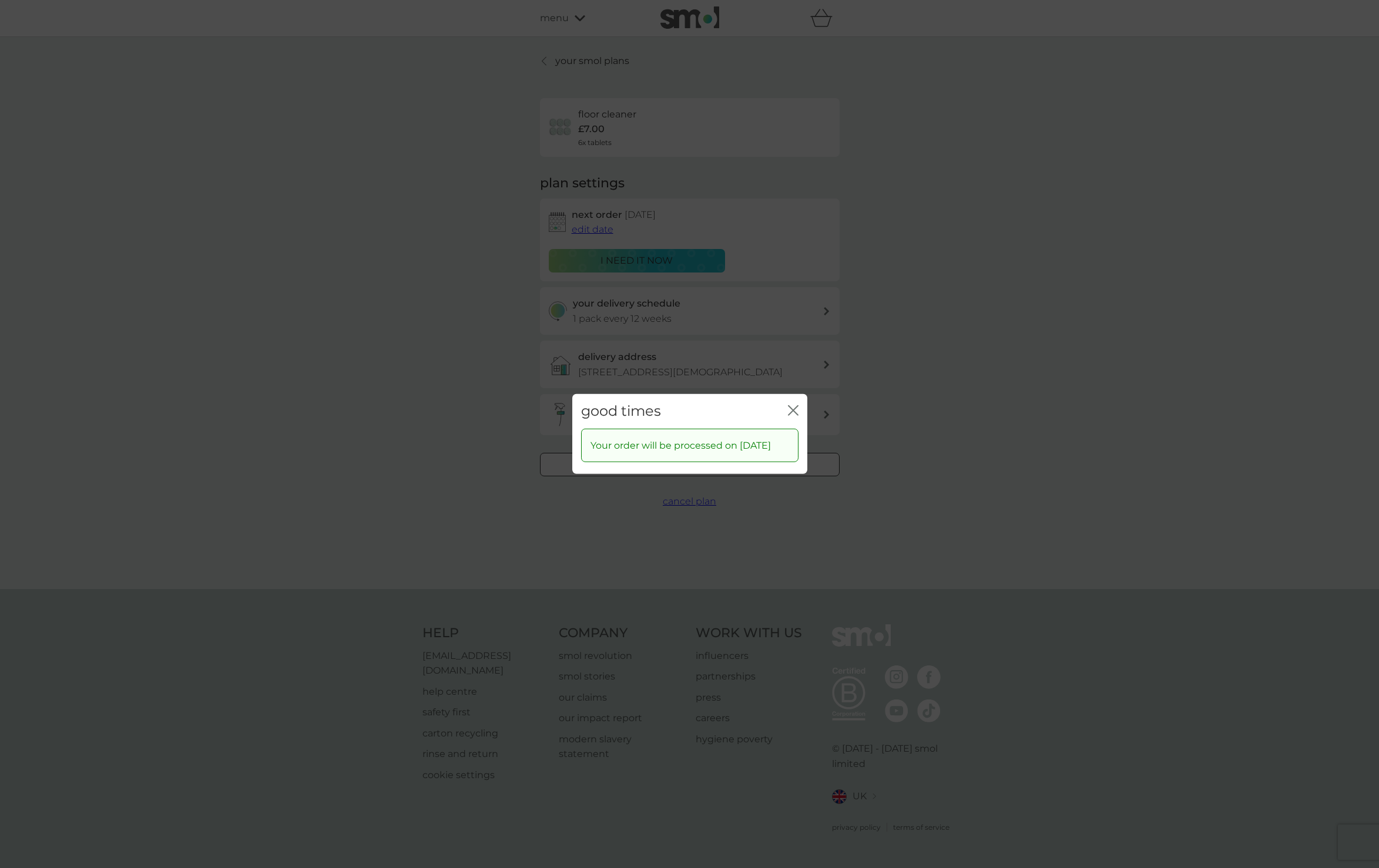
click at [793, 405] on icon "close" at bounding box center [793, 410] width 11 height 11
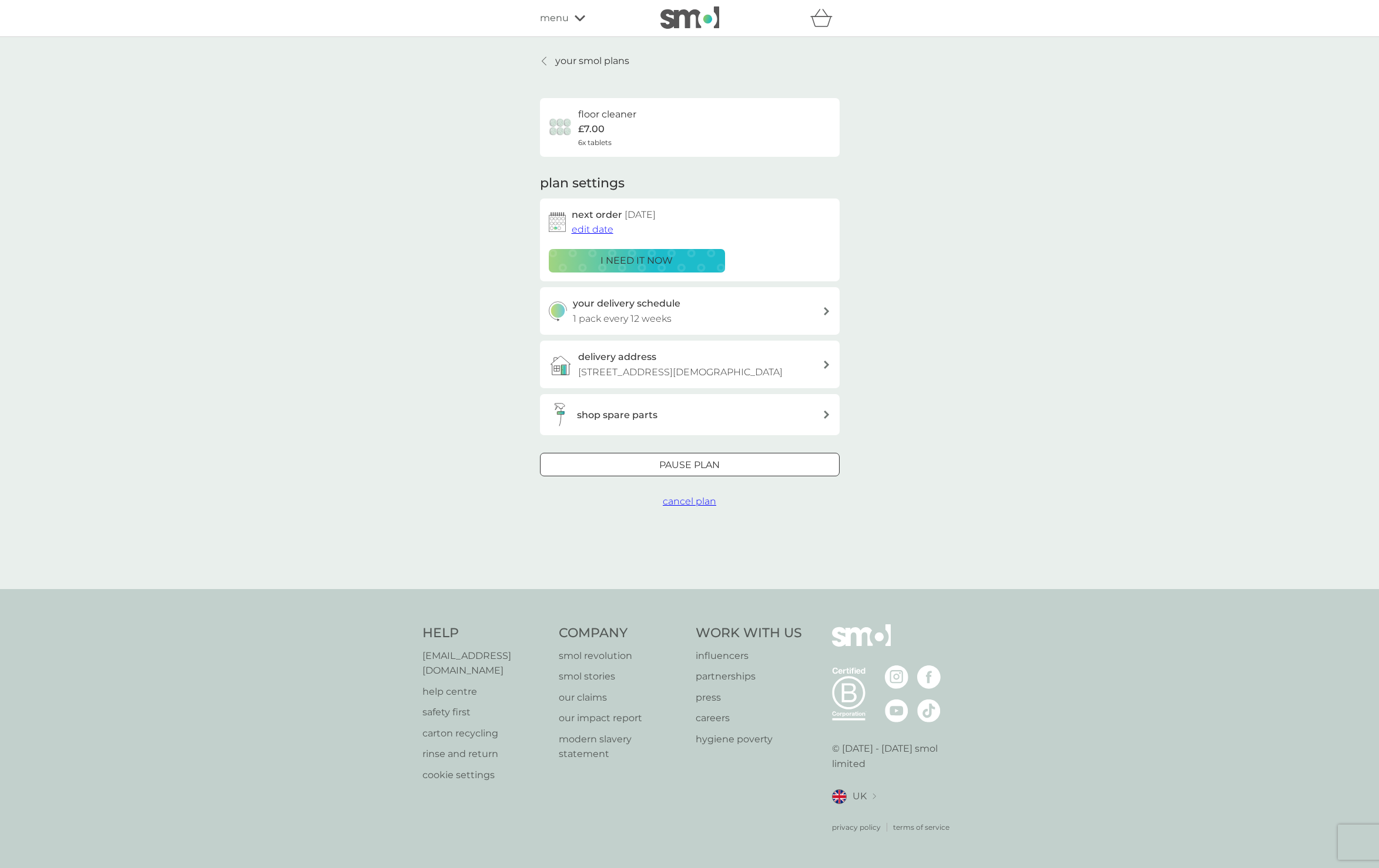
click at [563, 60] on p "your smol plans" at bounding box center [592, 60] width 74 height 15
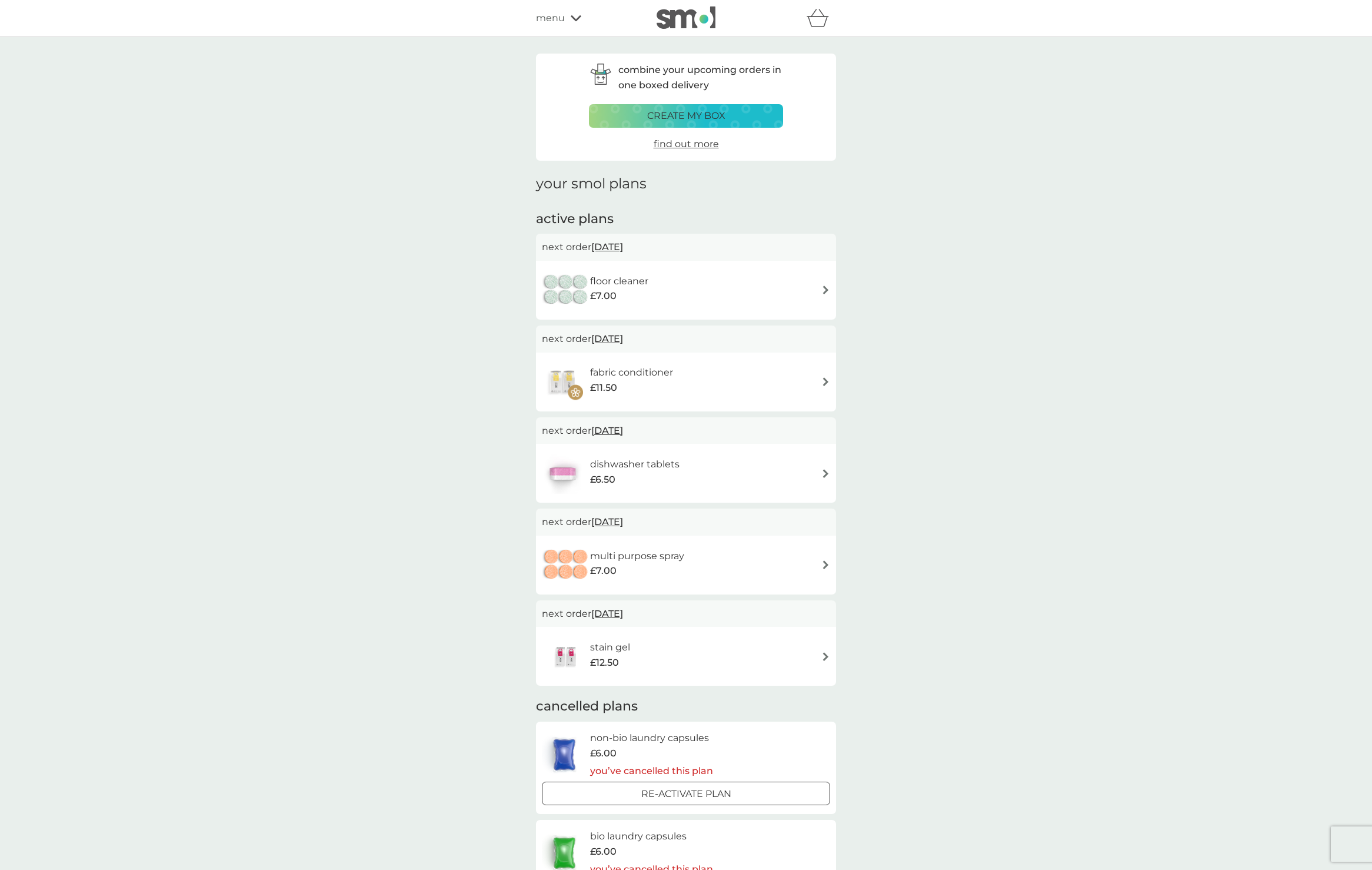
click at [825, 469] on img at bounding box center [825, 473] width 9 height 9
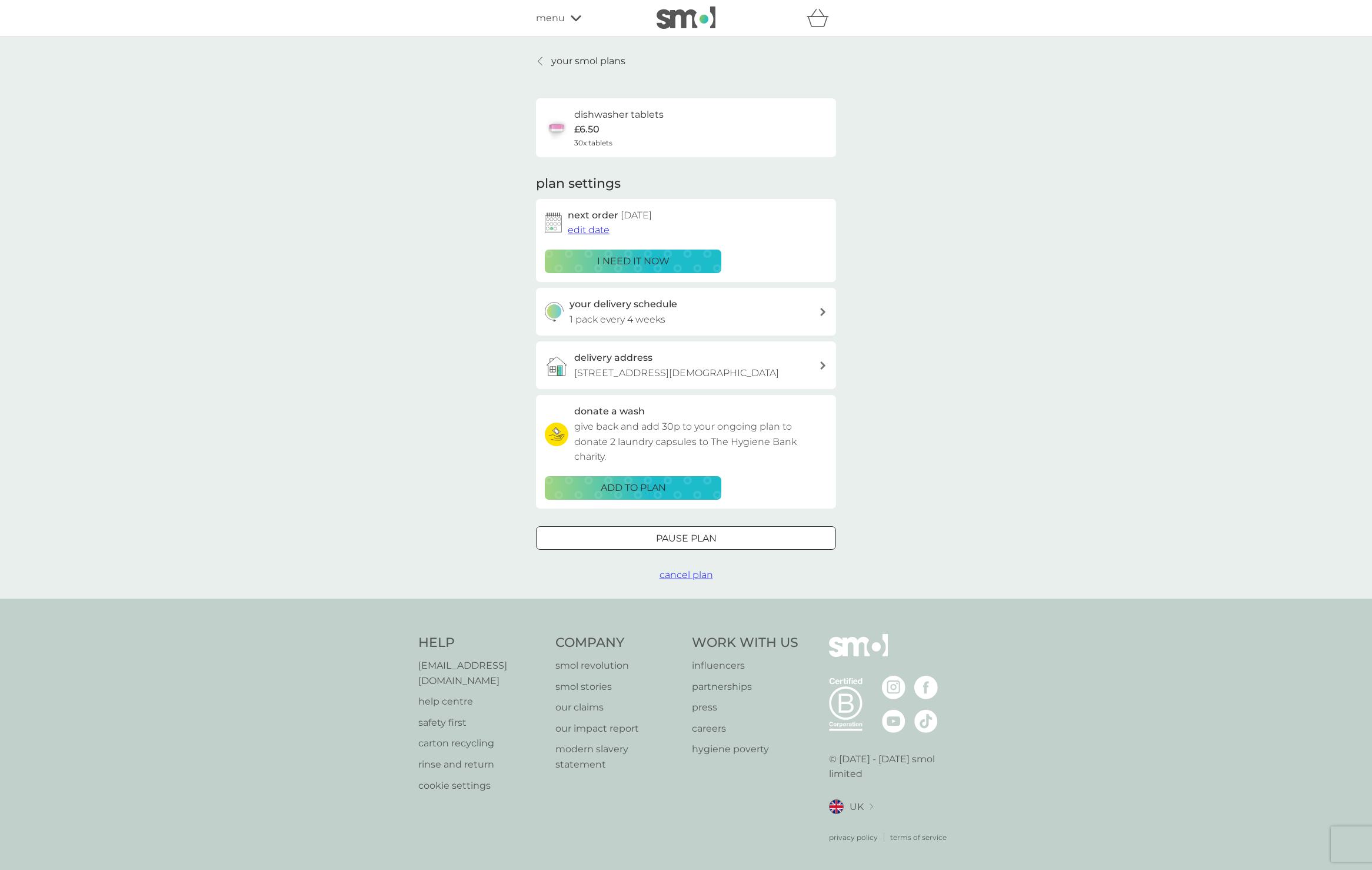
click at [585, 228] on span "edit date" at bounding box center [589, 230] width 42 height 11
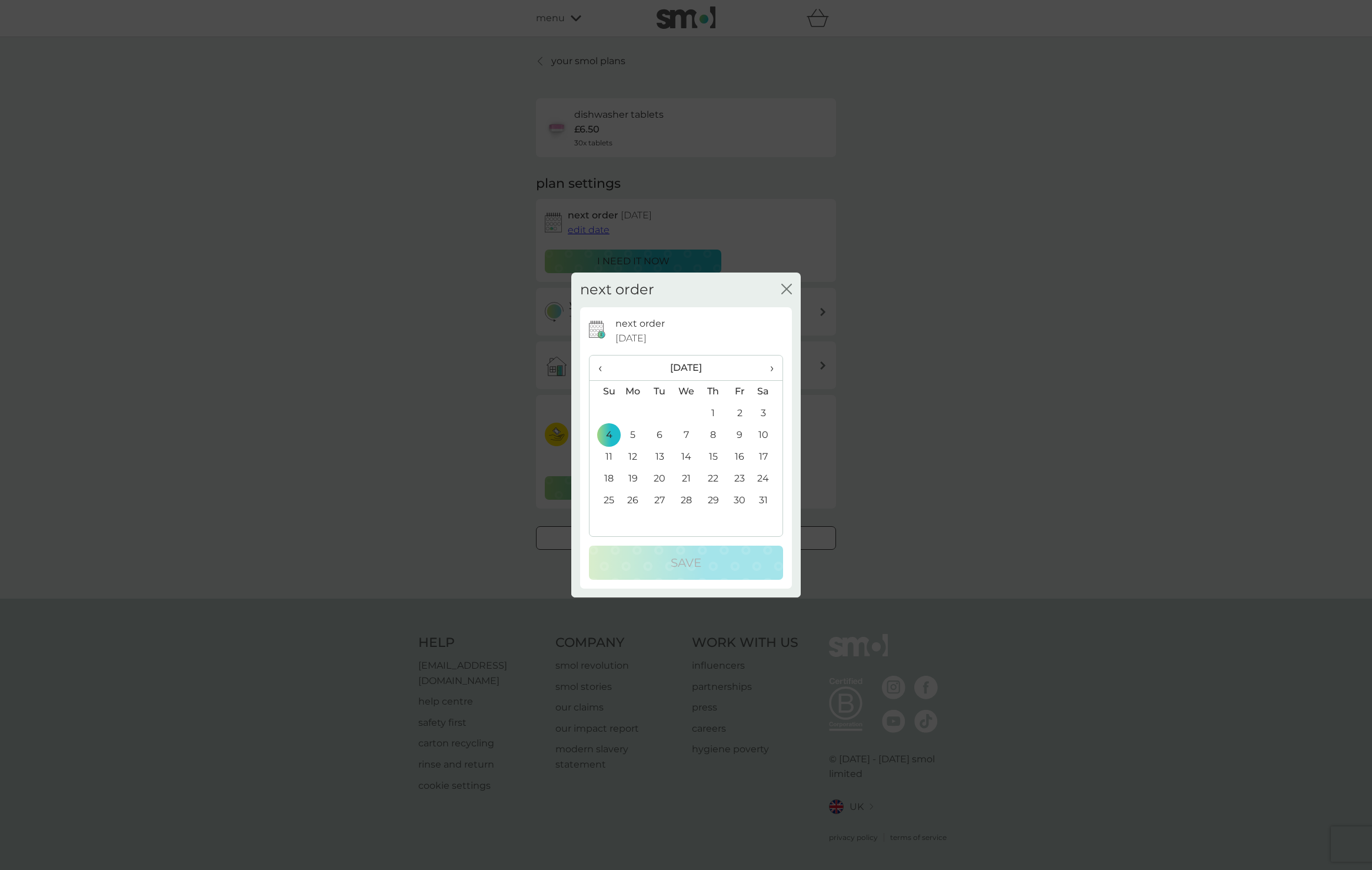
click at [599, 365] on span "‹" at bounding box center [604, 368] width 12 height 25
click at [630, 432] on td "8" at bounding box center [633, 435] width 27 height 22
click at [677, 559] on p "Save" at bounding box center [686, 563] width 31 height 19
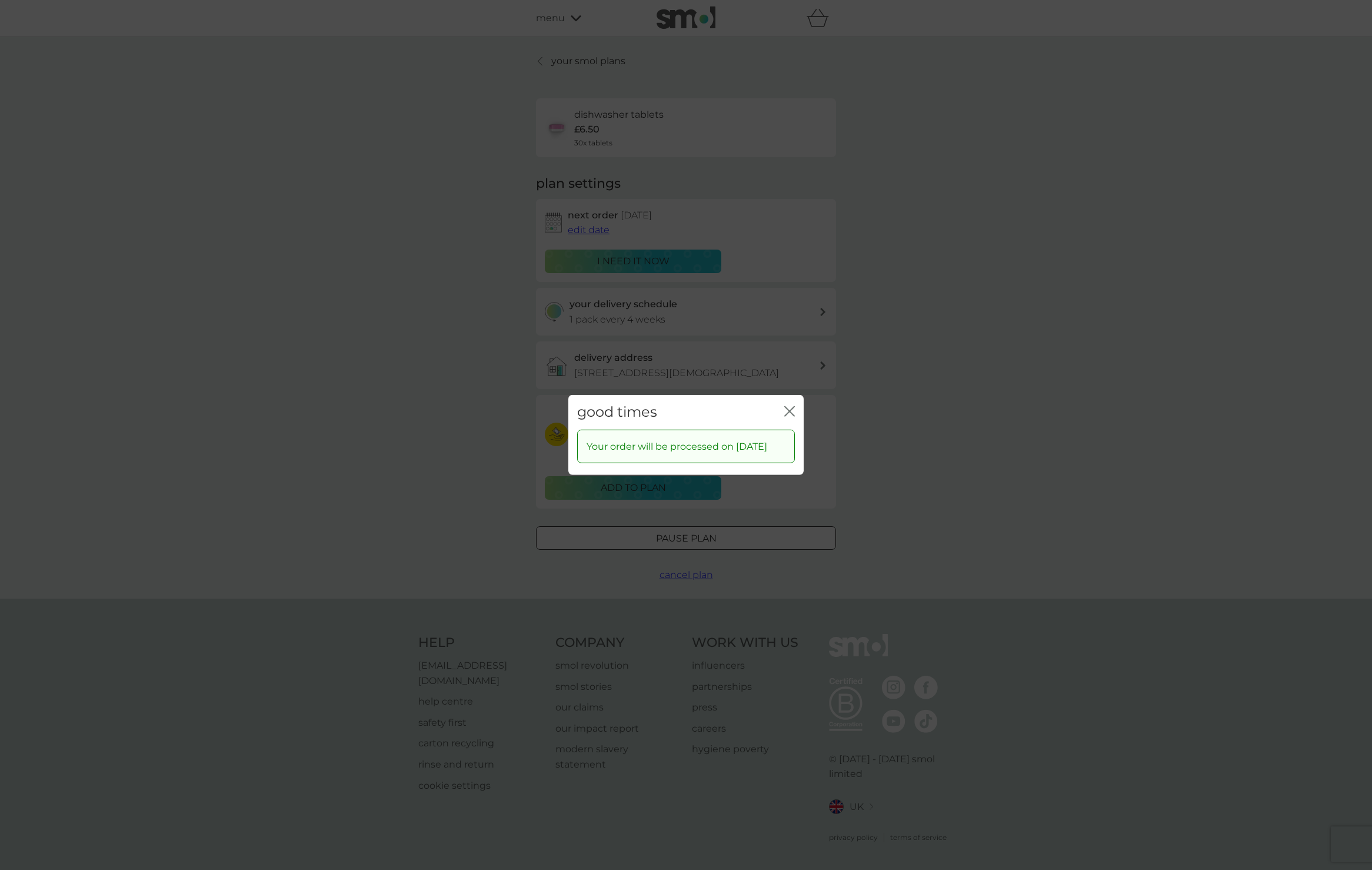
click at [789, 407] on icon "close" at bounding box center [787, 411] width 5 height 9
